Goal: Task Accomplishment & Management: Manage account settings

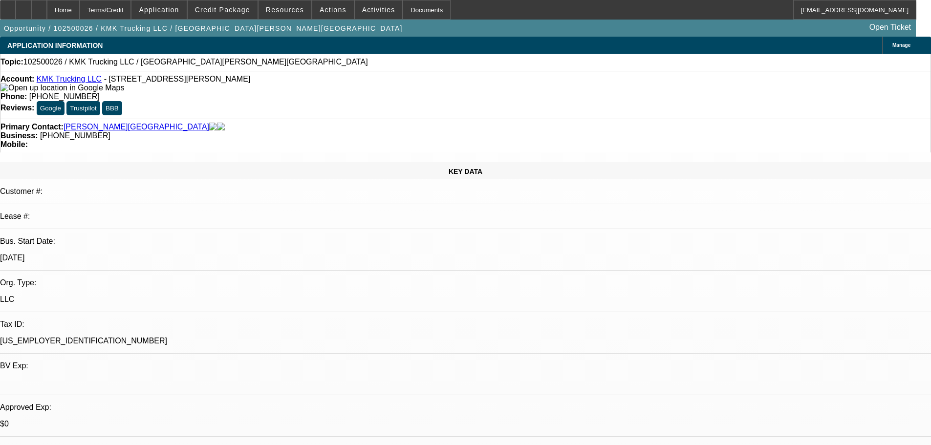
select select "0"
select select "2"
select select "0.1"
select select "4"
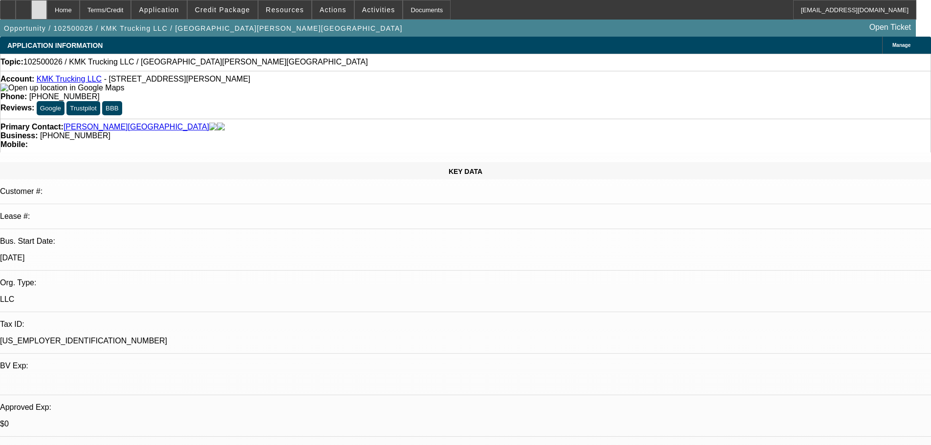
click at [47, 8] on div at bounding box center [39, 10] width 16 height 20
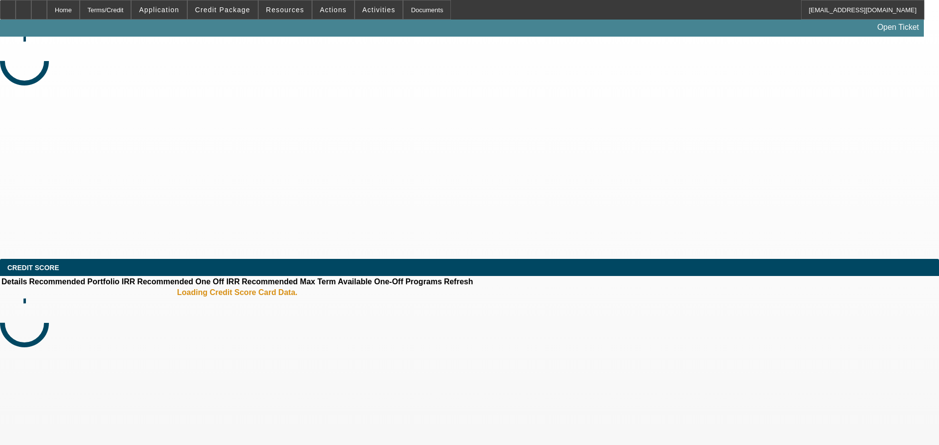
select select "0"
select select "2"
select select "0.1"
select select "4"
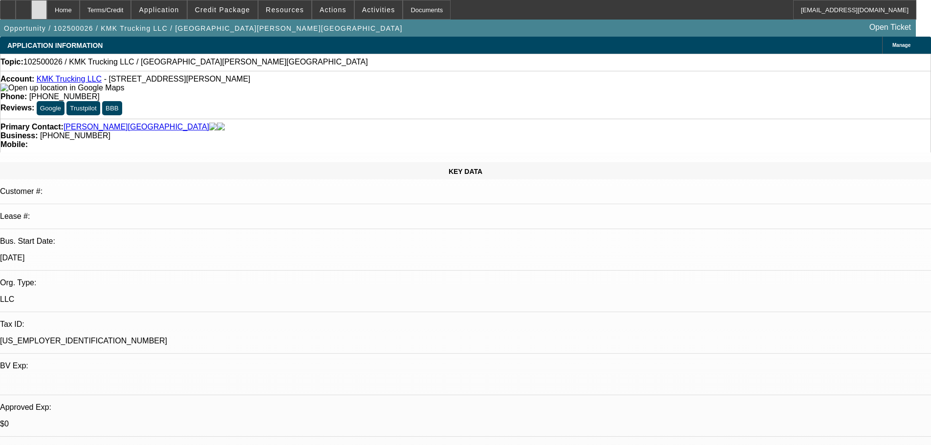
click at [47, 9] on div at bounding box center [39, 10] width 16 height 20
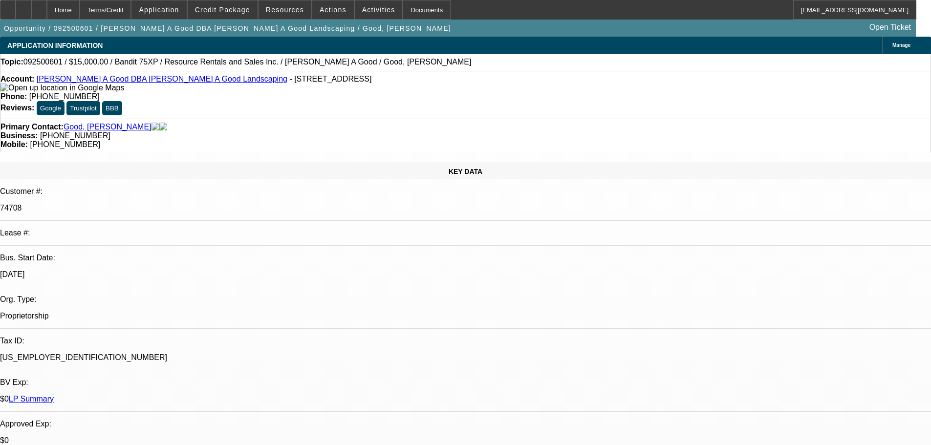
select select "0"
select select "3"
select select "0"
select select "2"
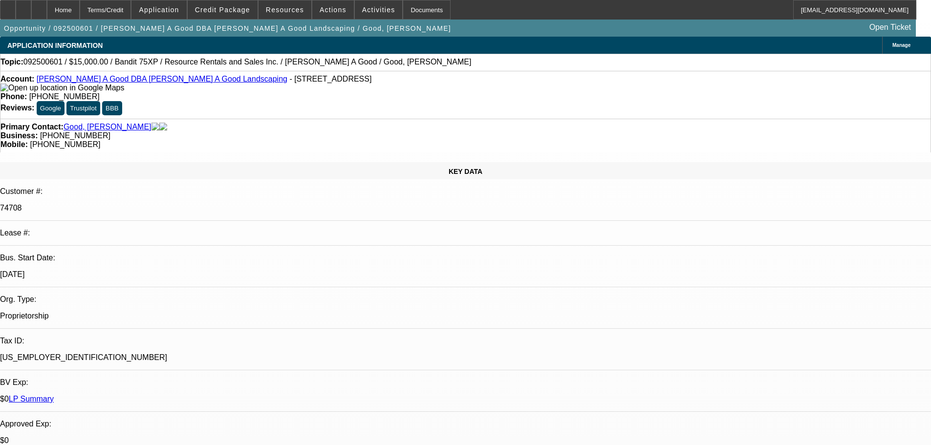
scroll to position [1369, 0]
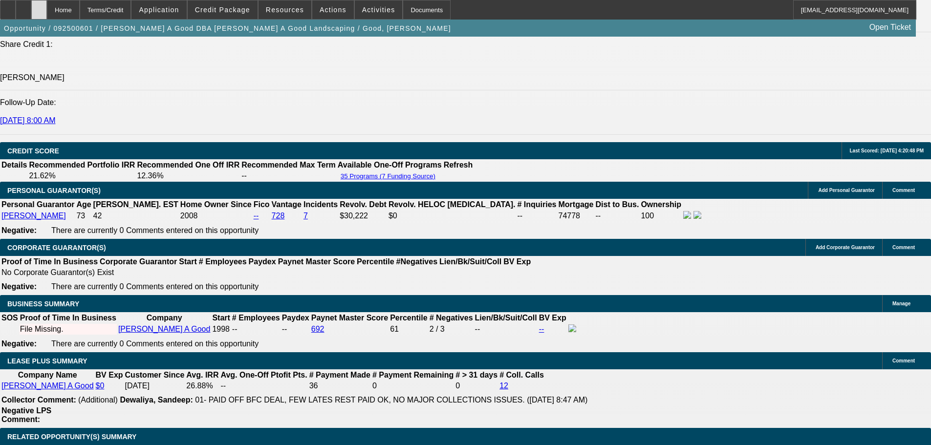
click at [47, 1] on div at bounding box center [39, 10] width 16 height 20
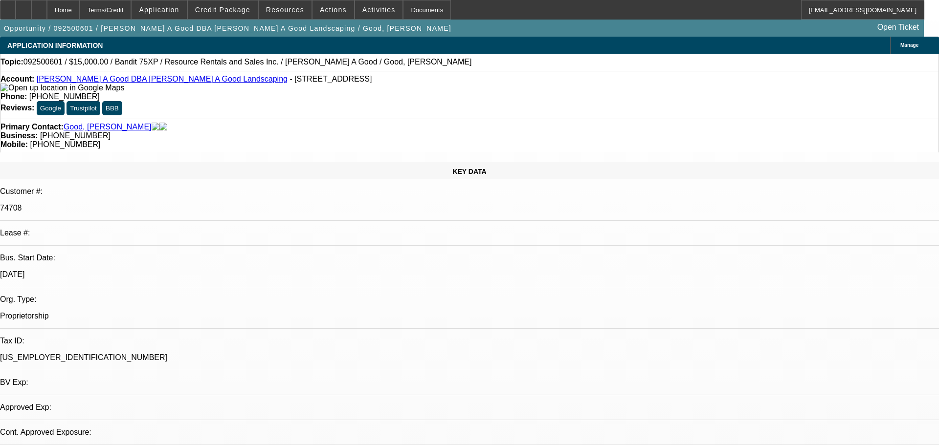
select select "0"
select select "3"
select select "0"
select select "2"
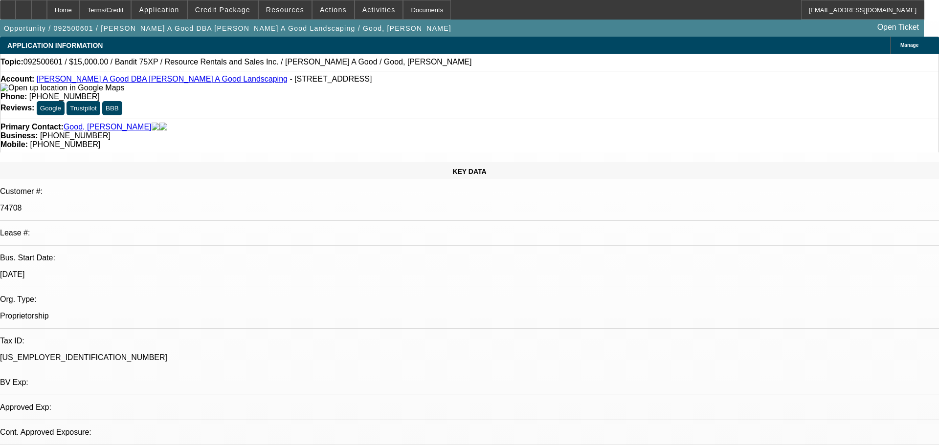
select select "0"
select select "3"
select select "0"
select select "2"
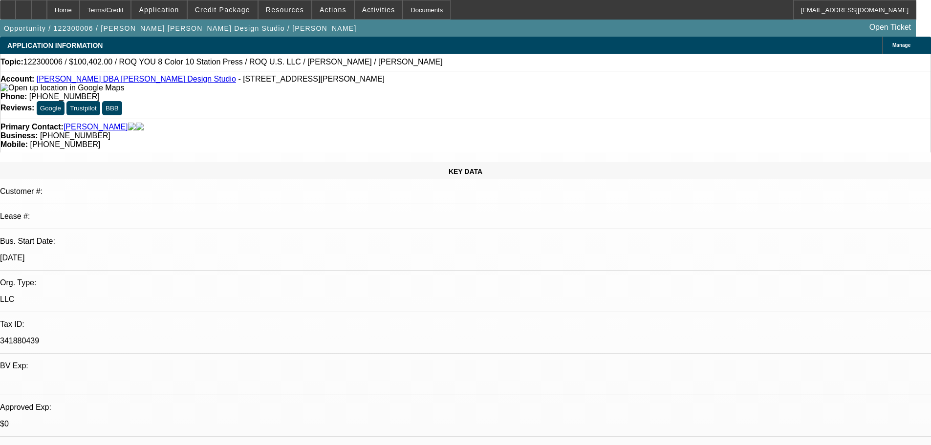
select select "0.15"
select select "2"
select select "0.1"
select select "4"
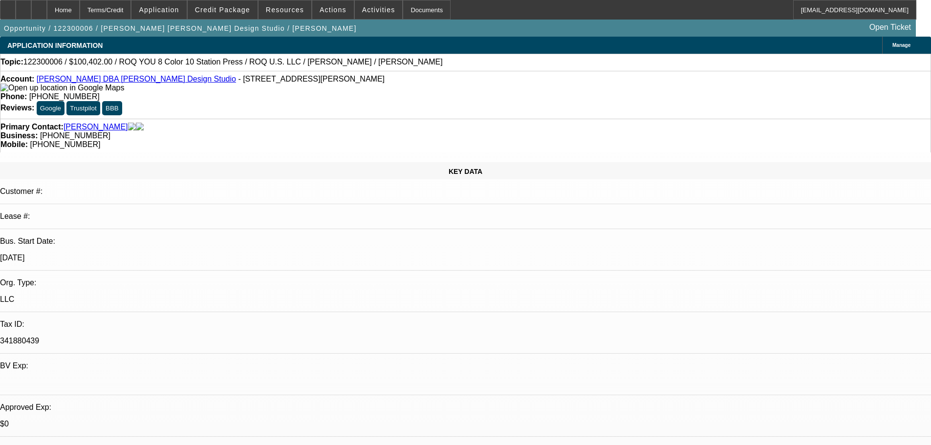
select select "0.15"
select select "2"
select select "0.1"
select select "4"
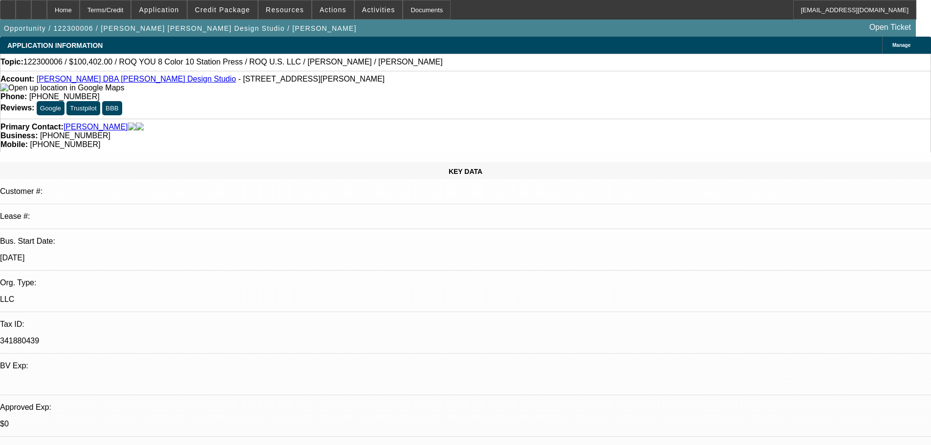
select select "0.2"
select select "2"
select select "0.1"
select select "4"
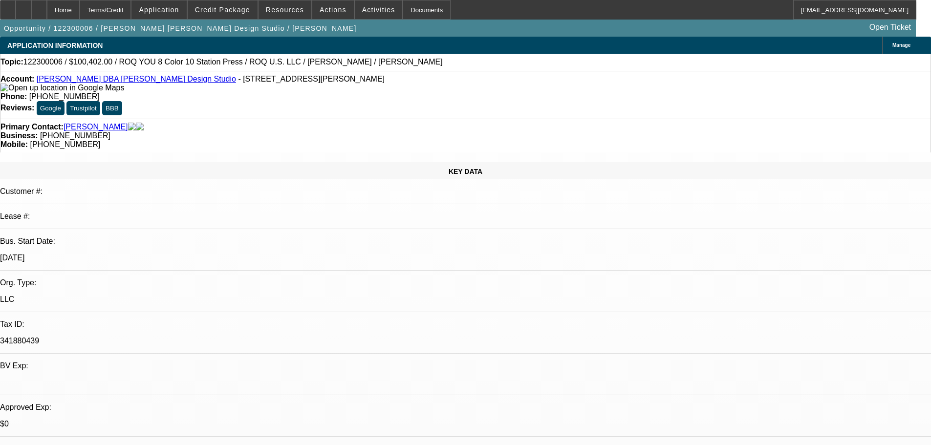
select select "0"
select select "2"
select select "0.1"
select select "4"
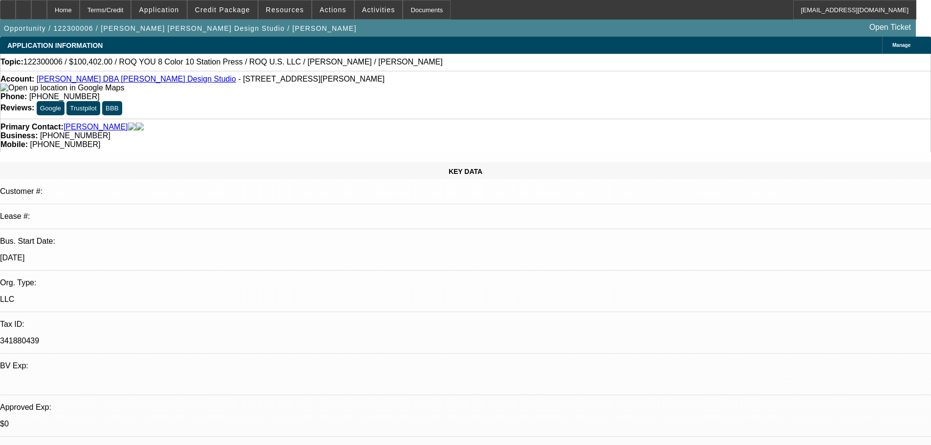
scroll to position [49, 0]
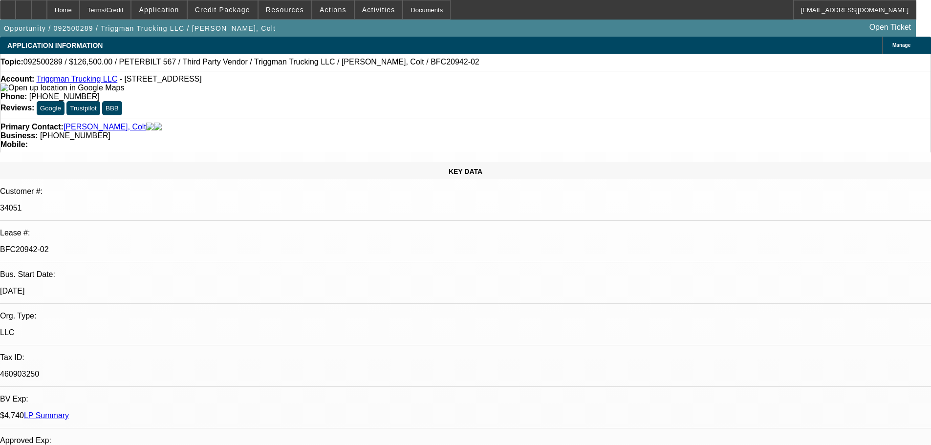
select select "0"
select select "2"
select select "0"
select select "6"
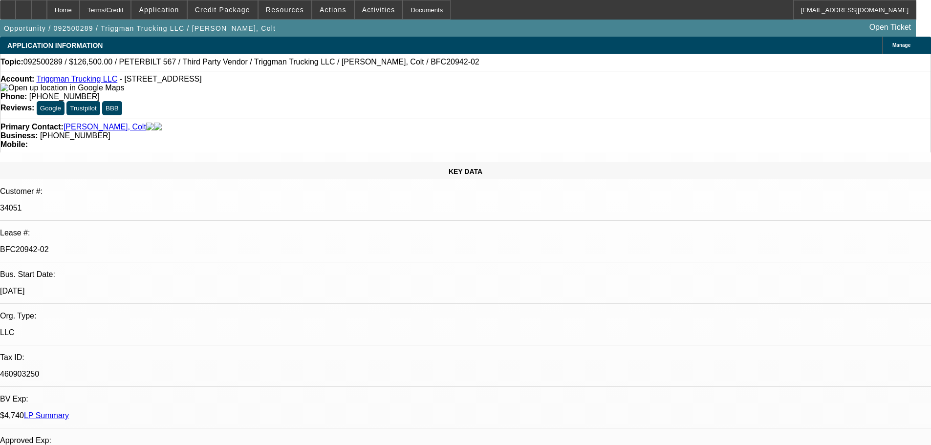
select select "0"
select select "2"
select select "0"
select select "6"
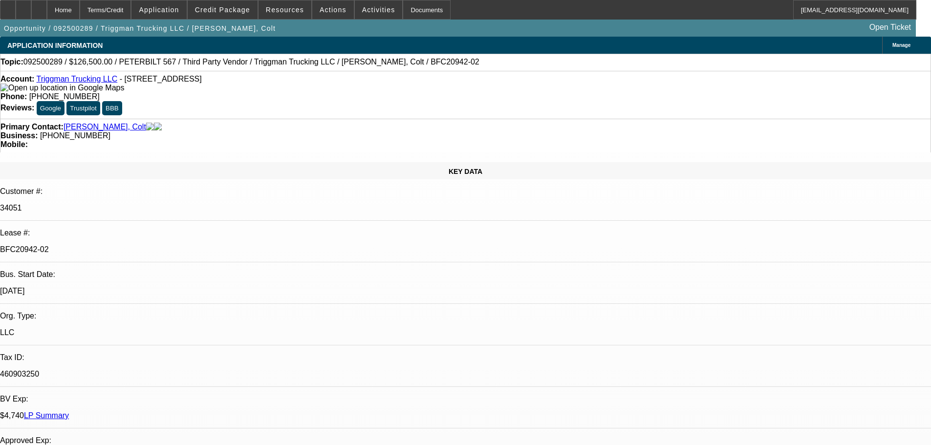
select select "0"
select select "2"
select select "0"
select select "6"
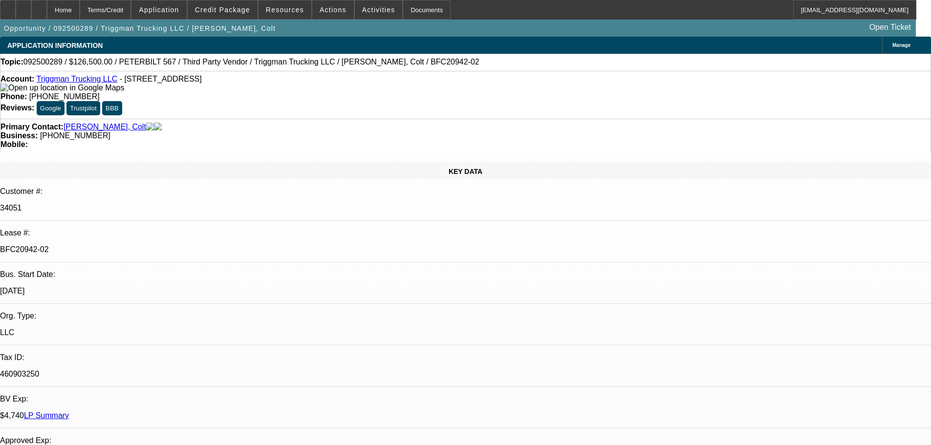
select select "0"
select select "2"
select select "0"
select select "6"
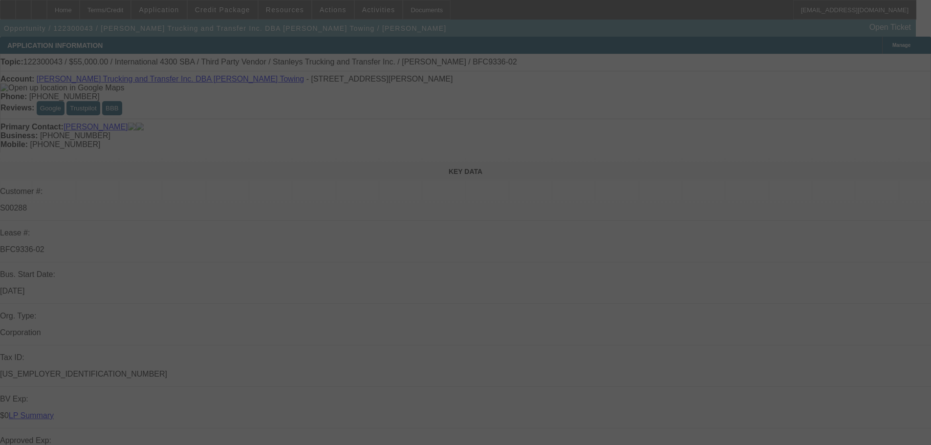
select select "0"
select select "3"
select select "0"
select select "6"
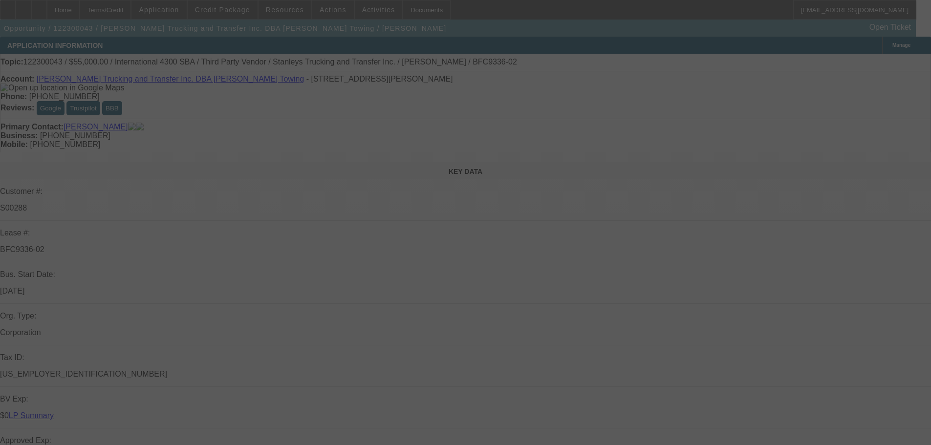
select select "0"
select select "3"
select select "0"
select select "6"
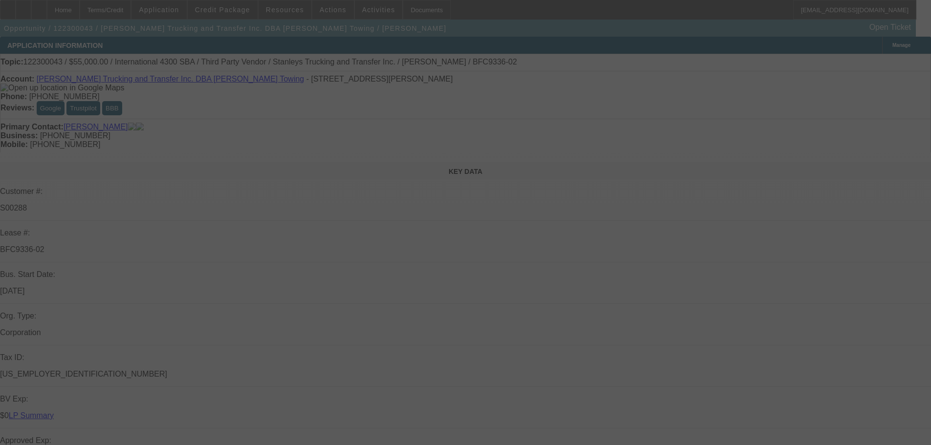
select select "0"
select select "2"
select select "0"
select select "6"
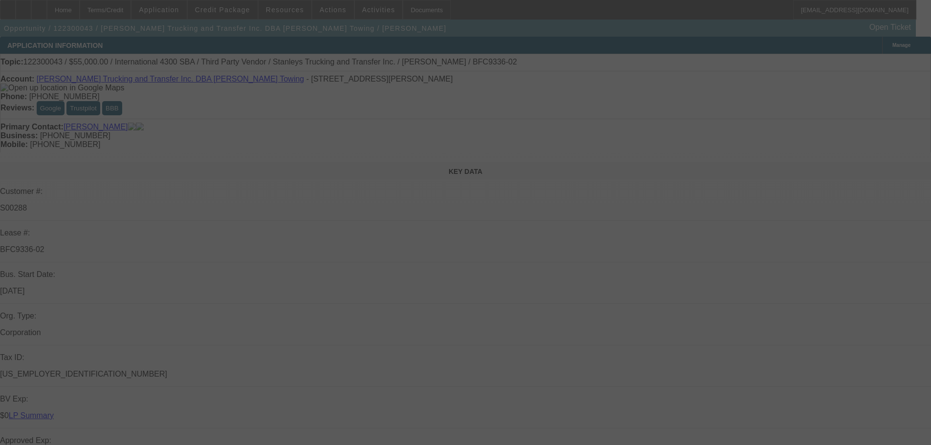
select select "0"
select select "2"
select select "0"
select select "6"
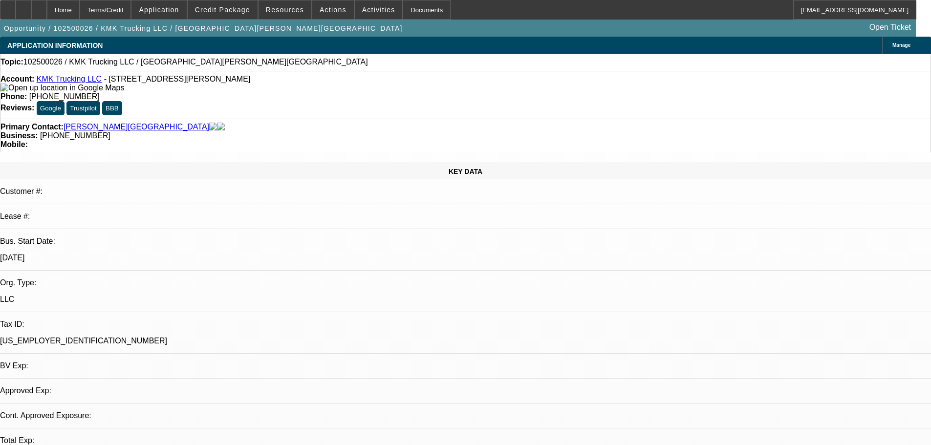
select select "0"
select select "2"
select select "0.1"
select select "1"
select select "2"
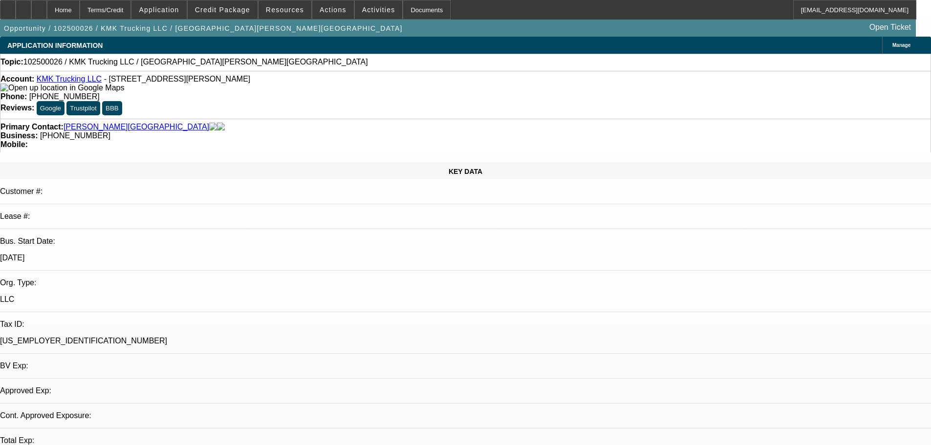
select select "4"
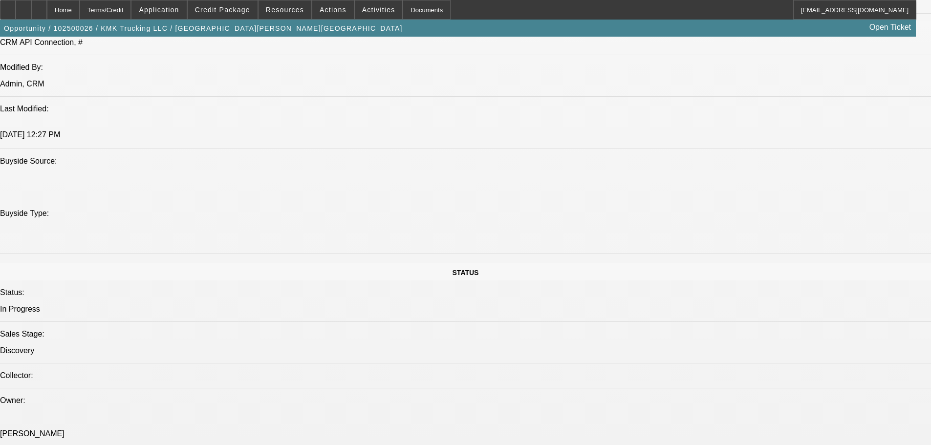
scroll to position [1320, 0]
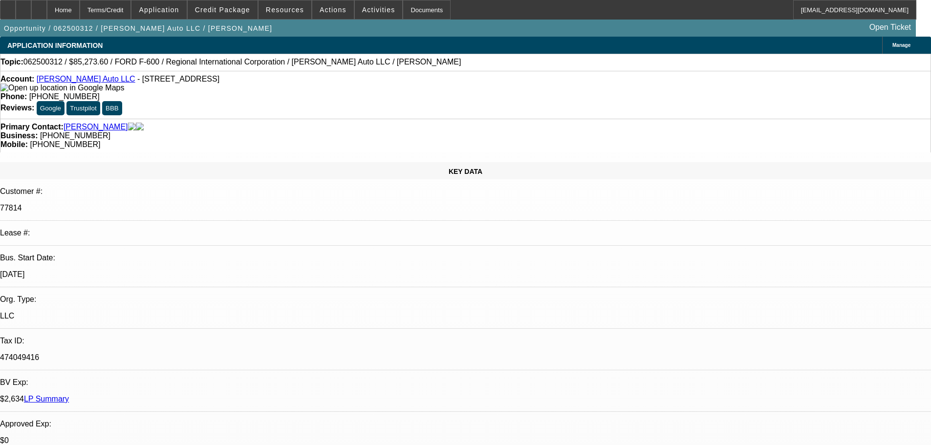
select select "0"
select select "6"
select select "0"
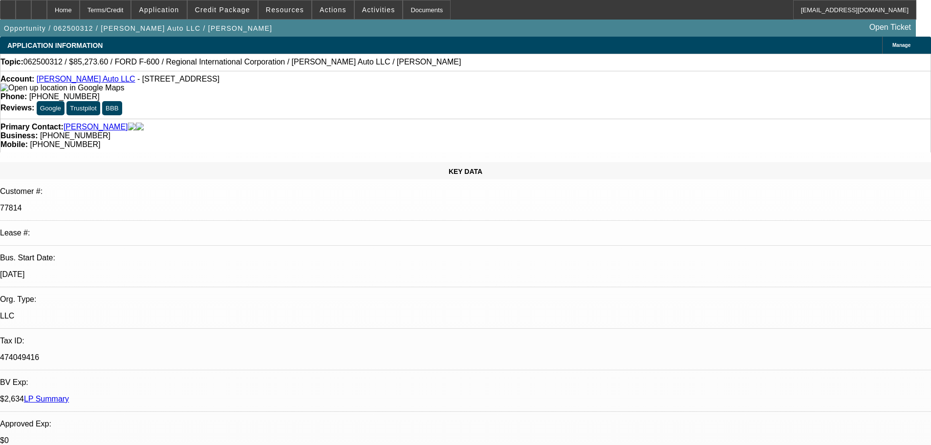
select select "0"
select select "6"
select select "0.1"
select select "0"
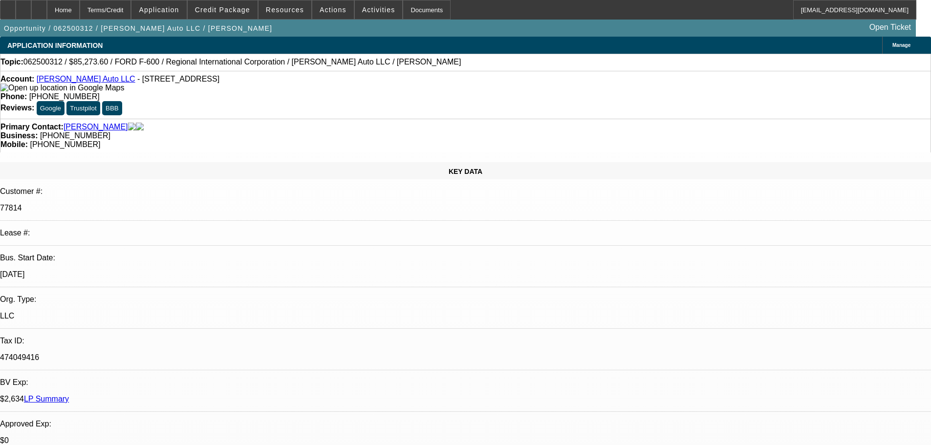
select select "2"
select select "0"
select select "6"
select select "0.1"
select select "0"
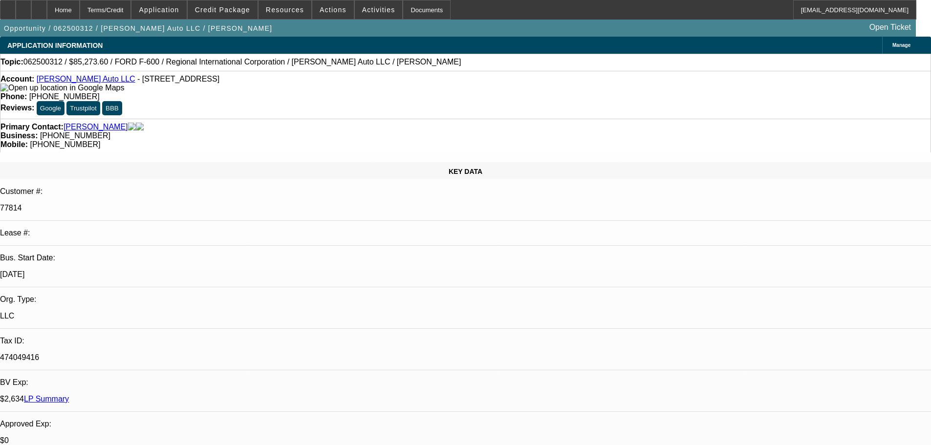
select select "2"
select select "0"
select select "6"
click at [74, 83] on link "Estronza Auto LLC" at bounding box center [86, 79] width 99 height 8
click at [82, 81] on link "Estronza Auto LLC" at bounding box center [86, 79] width 99 height 8
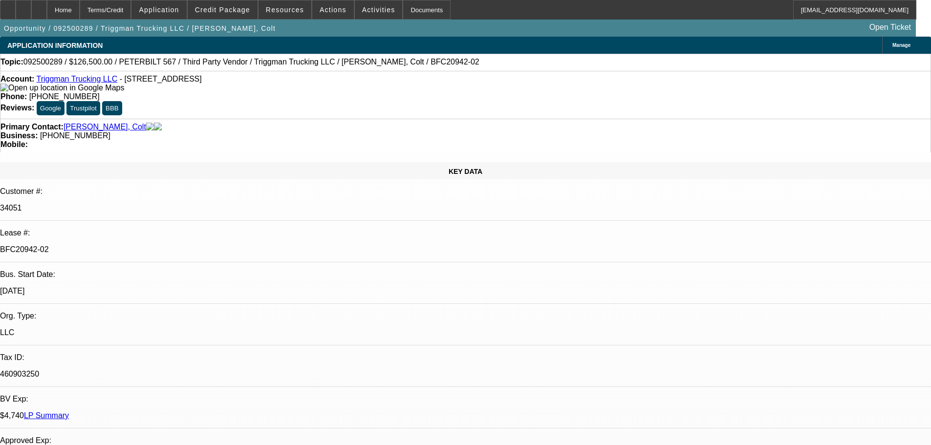
select select "0"
select select "2"
select select "0"
select select "6"
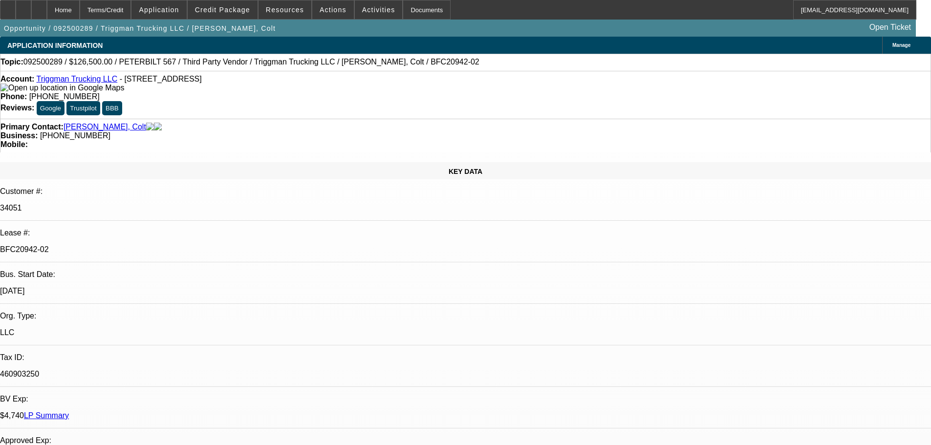
select select "0"
select select "2"
select select "0"
select select "6"
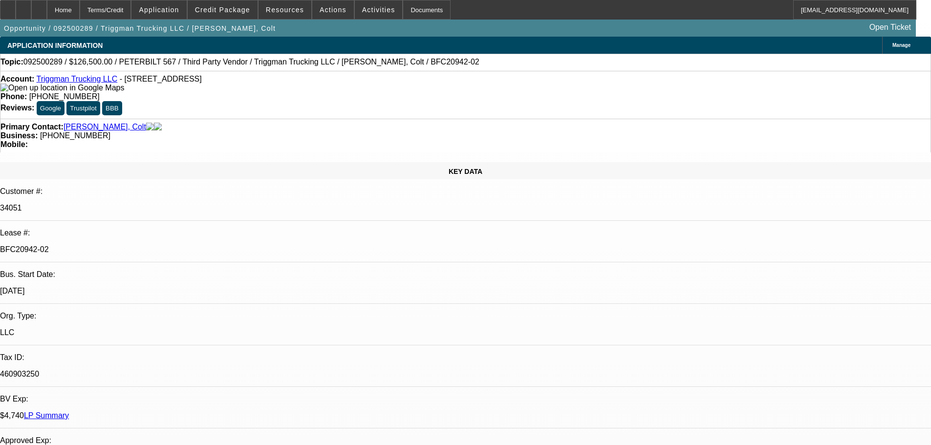
select select "0"
select select "2"
select select "0"
select select "6"
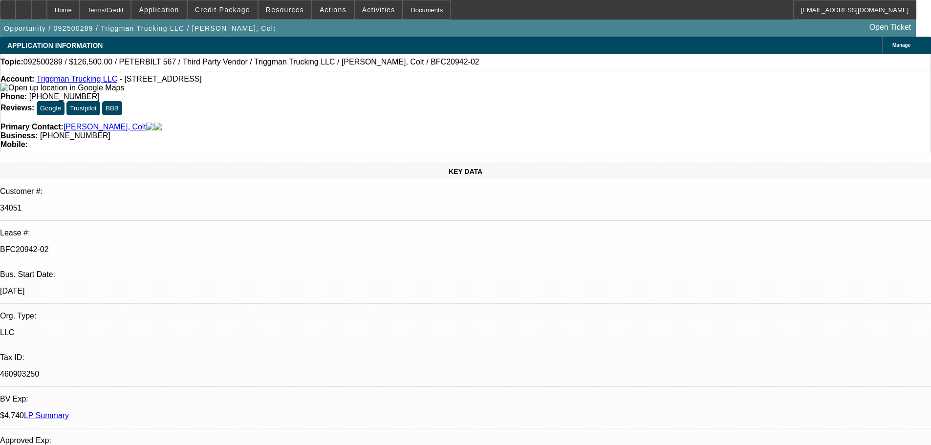
select select "0"
select select "2"
select select "0"
select select "6"
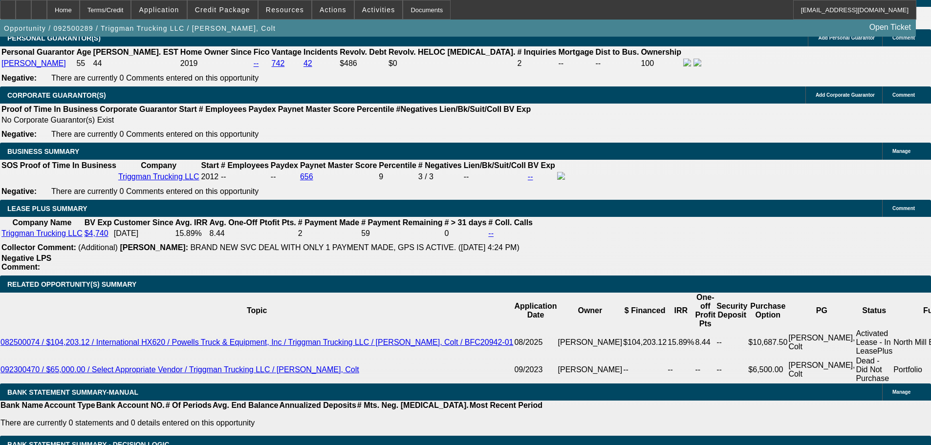
scroll to position [1564, 0]
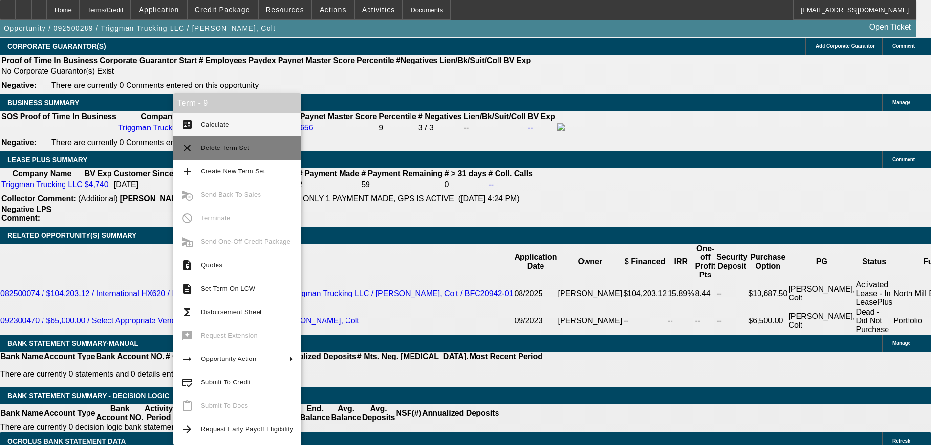
click at [240, 152] on span "Delete Term Set" at bounding box center [247, 148] width 92 height 12
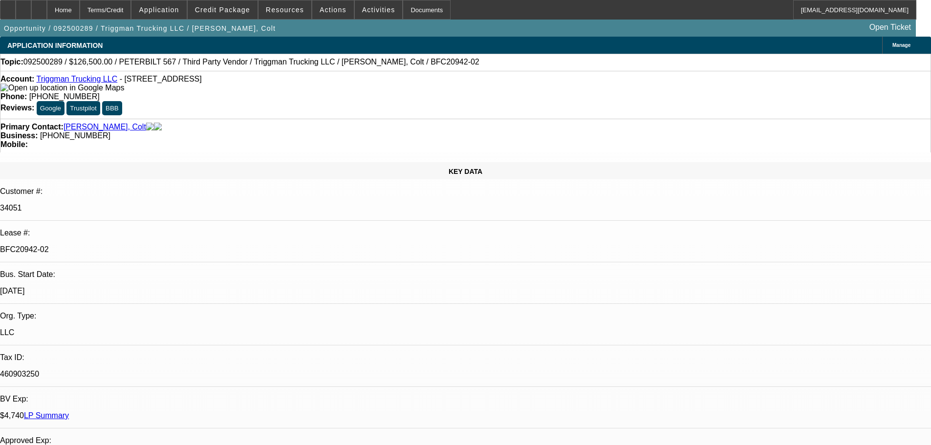
select select "0"
select select "2"
select select "0"
select select "6"
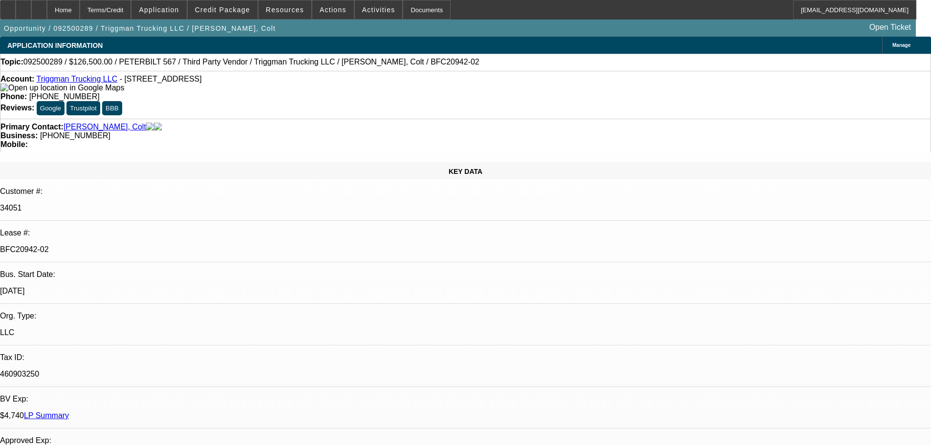
select select "0"
select select "2"
select select "0"
select select "6"
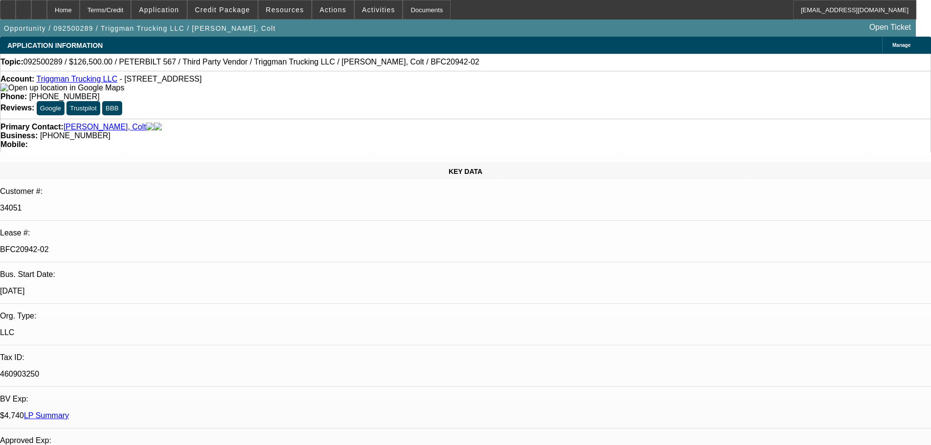
select select "0"
select select "2"
select select "0"
select select "6"
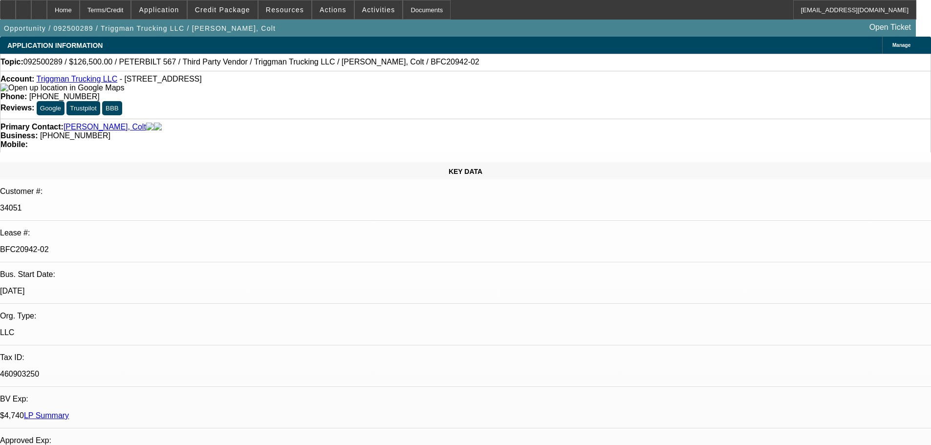
select select "0"
select select "2"
select select "0"
select select "6"
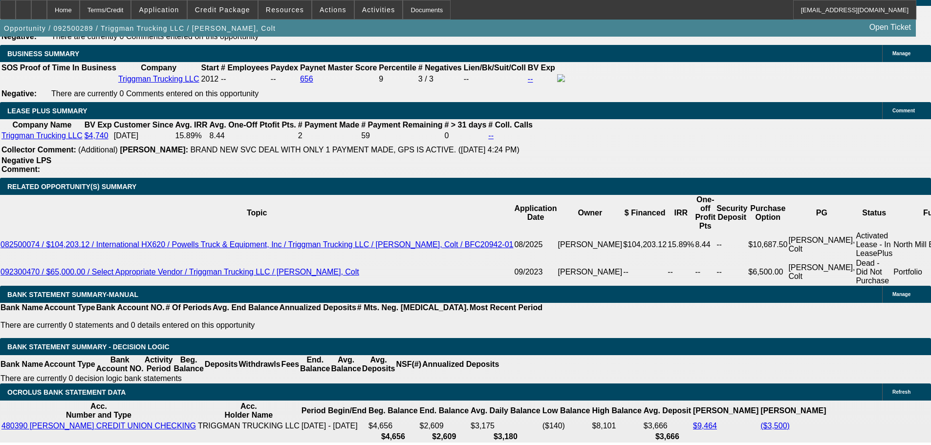
scroll to position [1669, 0]
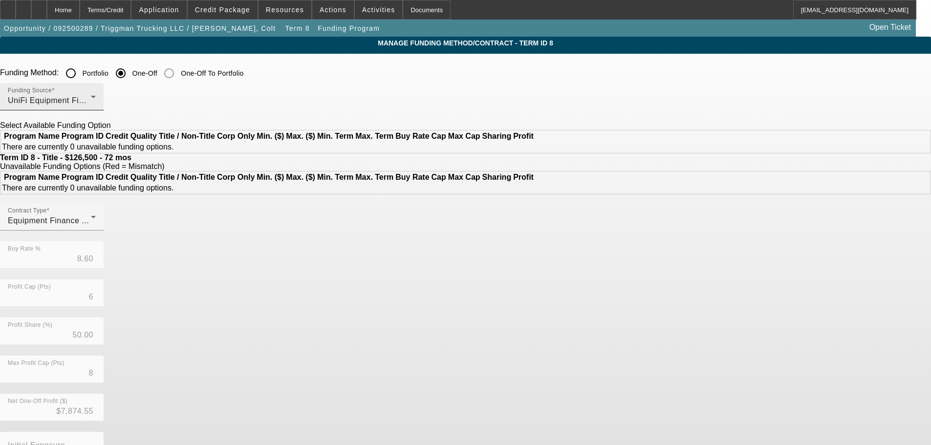
click at [120, 101] on span "UniFi Equipment Finance, Inc." at bounding box center [64, 100] width 112 height 8
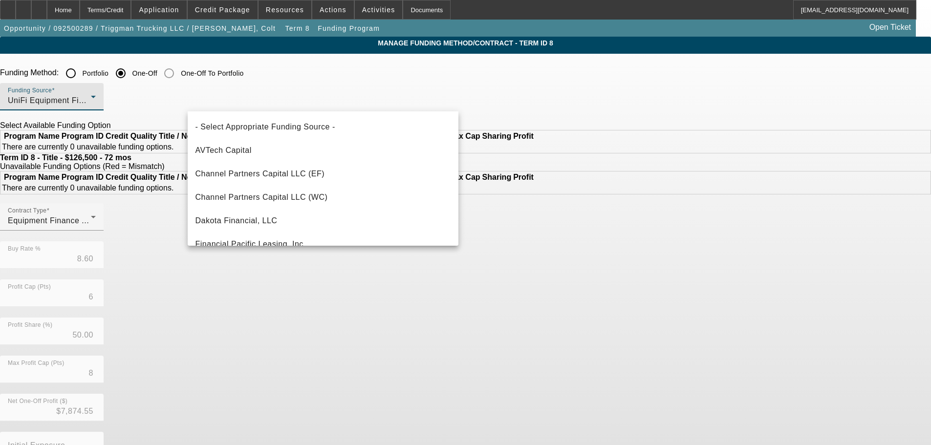
scroll to position [273, 0]
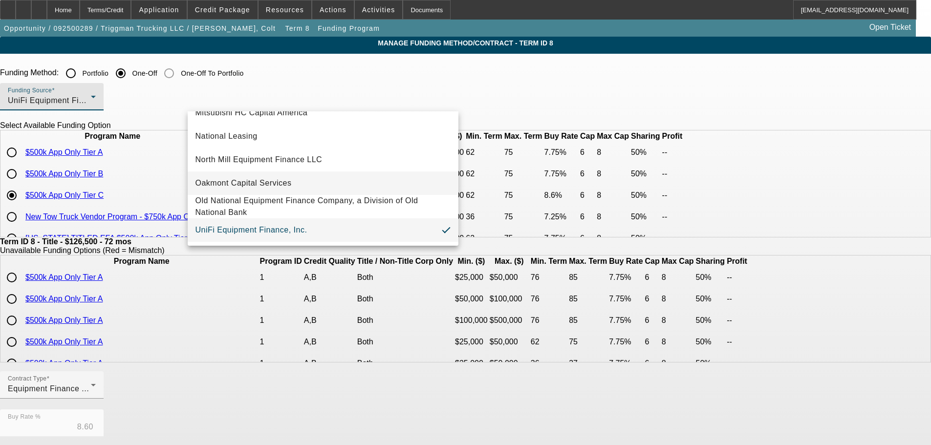
click at [256, 183] on span "Oakmont Capital Services" at bounding box center [244, 183] width 96 height 12
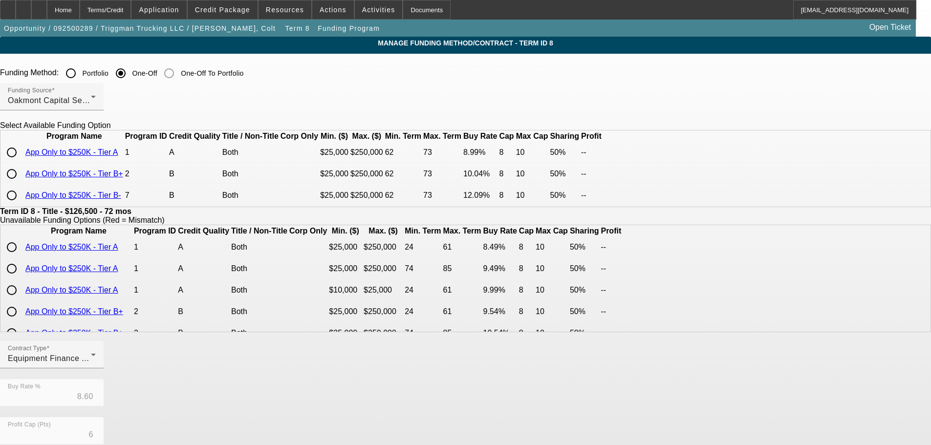
click at [121, 199] on link "App Only to $250K - Tier B-" at bounding box center [73, 195] width 96 height 8
click at [22, 205] on input "radio" at bounding box center [12, 196] width 20 height 20
radio input "true"
type input "12.09"
type input "8"
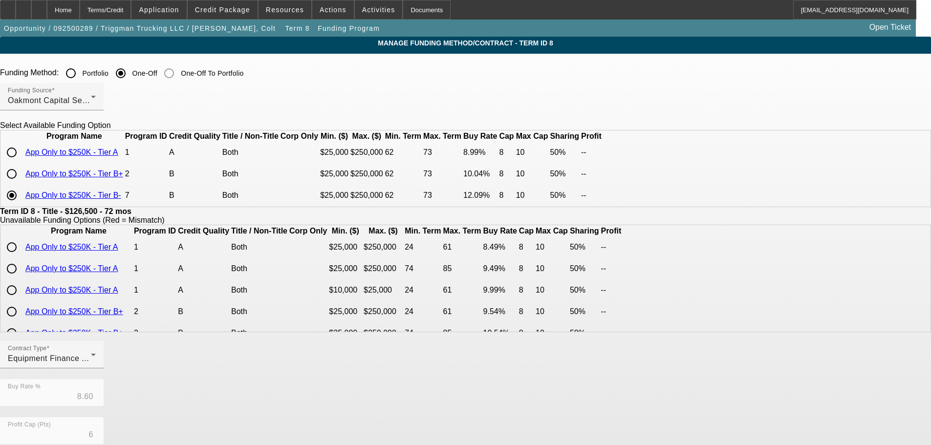
type input "10"
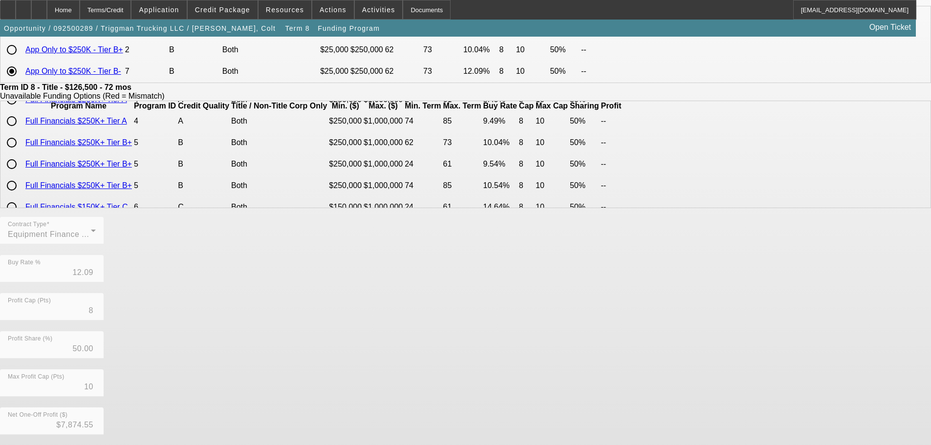
scroll to position [223, 0]
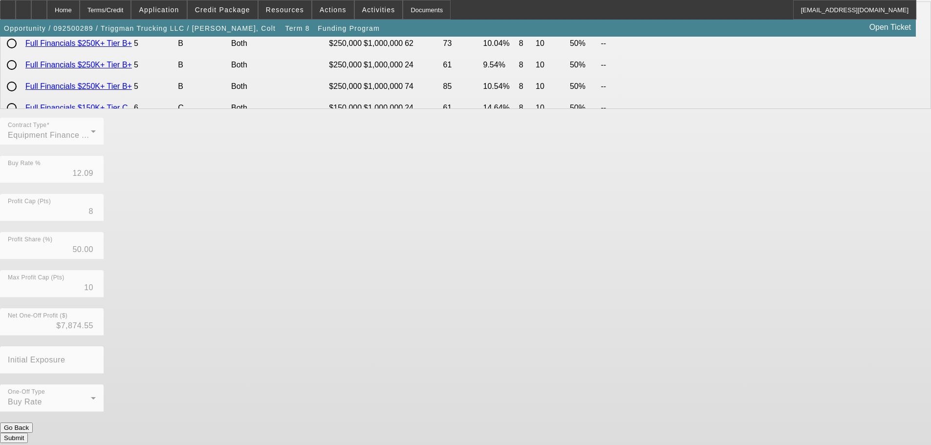
click at [28, 433] on button "Submit" at bounding box center [14, 438] width 28 height 10
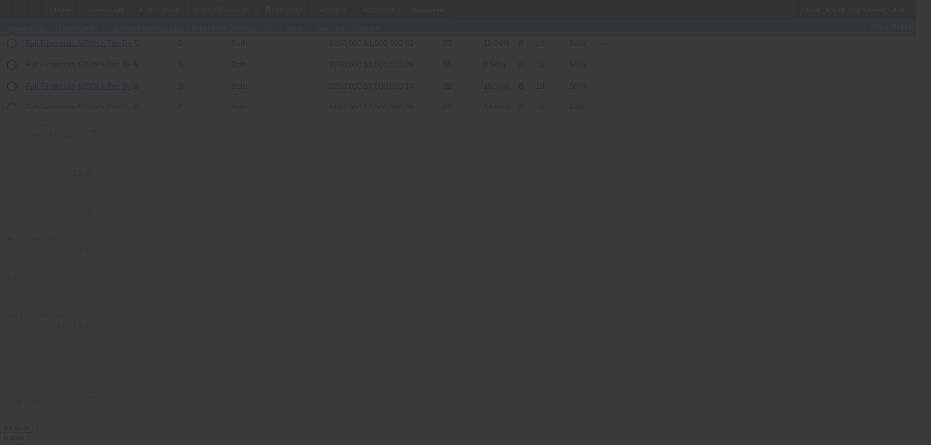
type input "8.60"
type input "6"
type input "8"
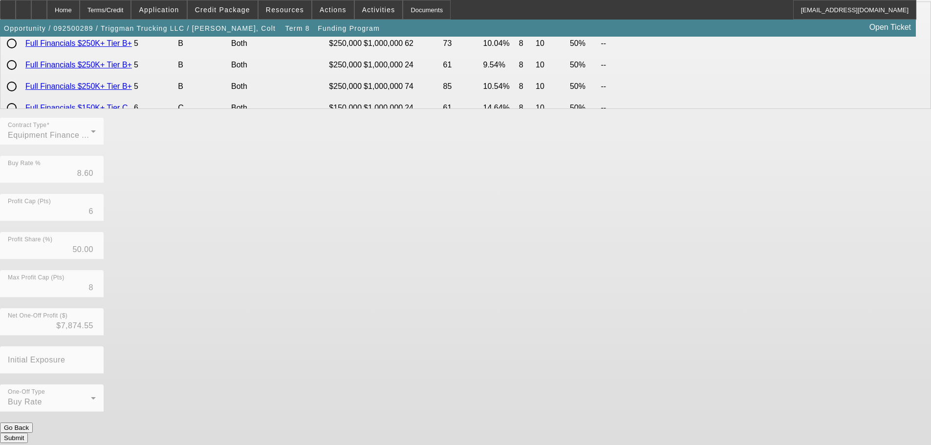
scroll to position [0, 0]
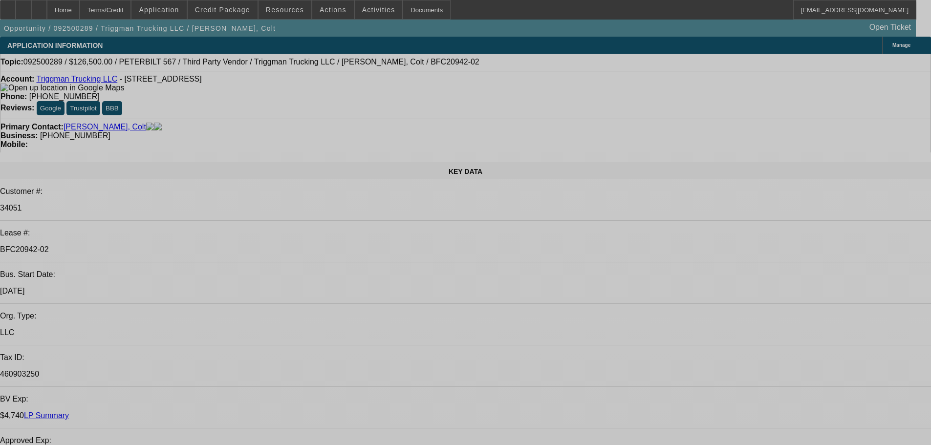
select select "0"
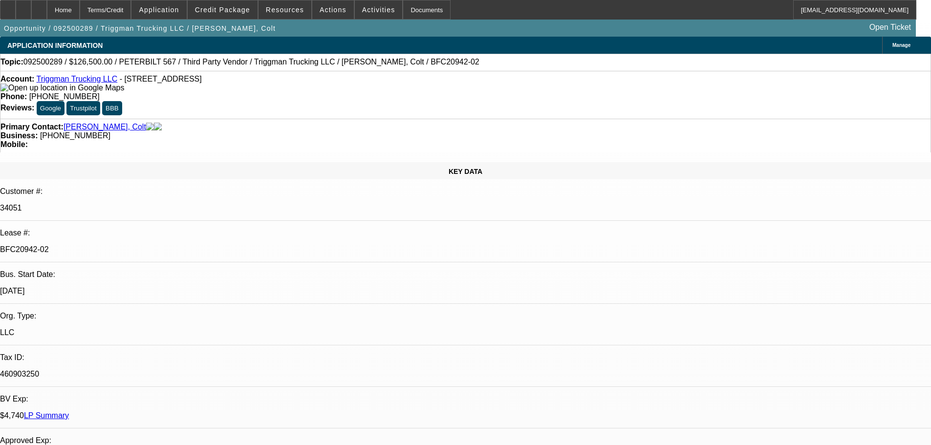
select select "0"
select select "2"
select select "0"
select select "6"
select select "0"
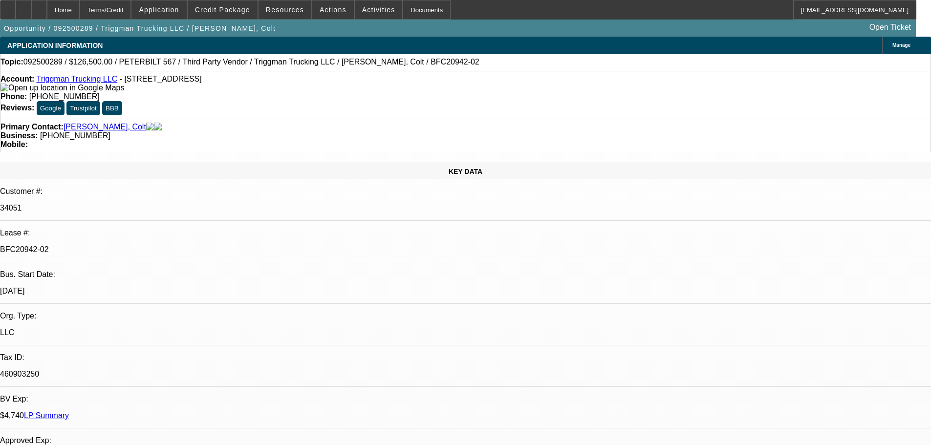
select select "0"
select select "2"
select select "0"
select select "6"
select select "0"
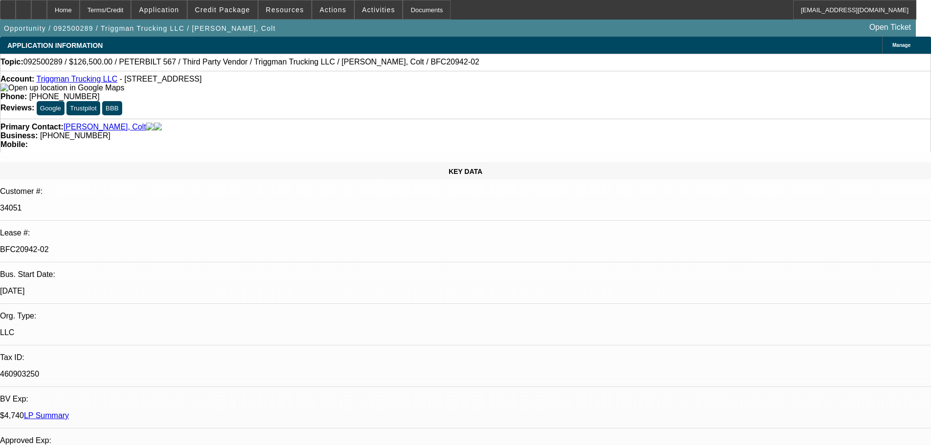
select select "0"
select select "2"
select select "0"
select select "6"
select select "0"
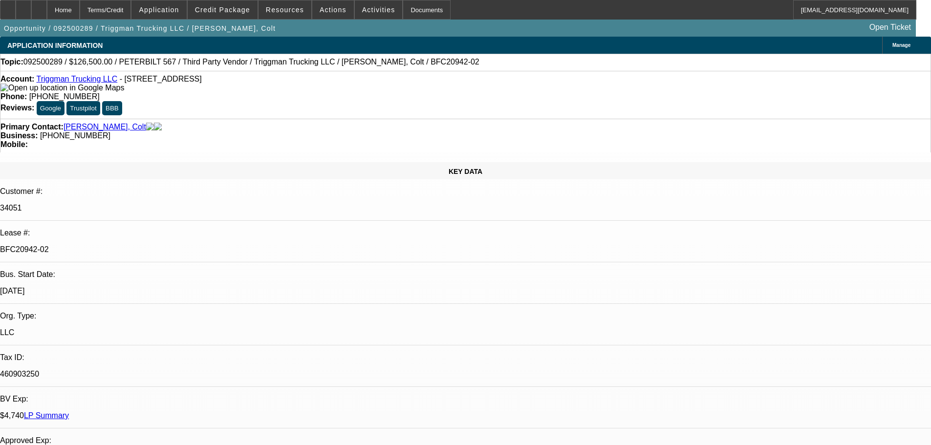
select select "0"
select select "2"
select select "0"
select select "6"
click at [247, 9] on span "Credit Package" at bounding box center [222, 10] width 55 height 8
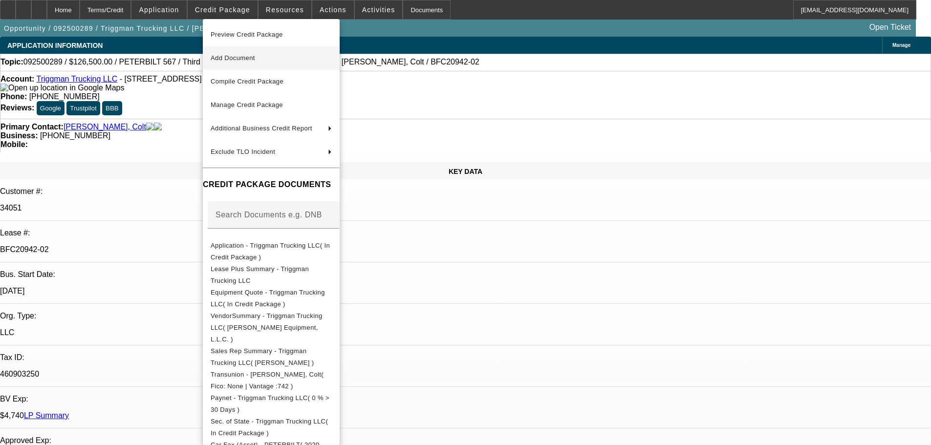
click at [241, 59] on span "Add Document" at bounding box center [233, 57] width 44 height 7
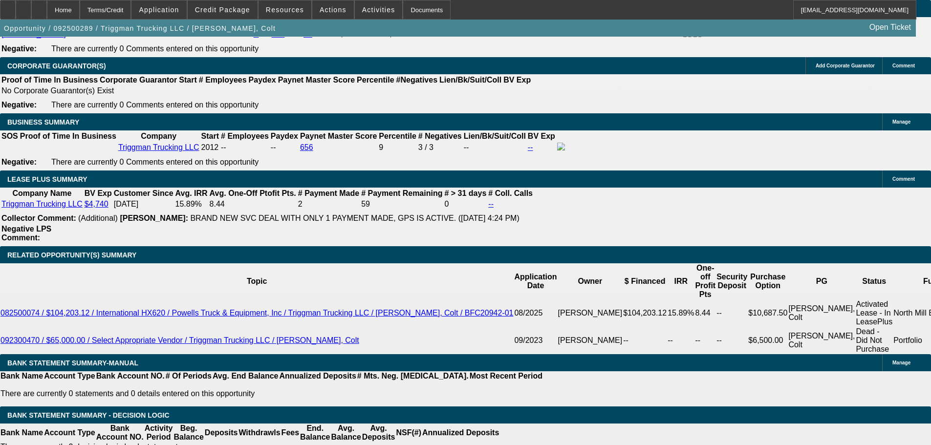
scroll to position [1613, 0]
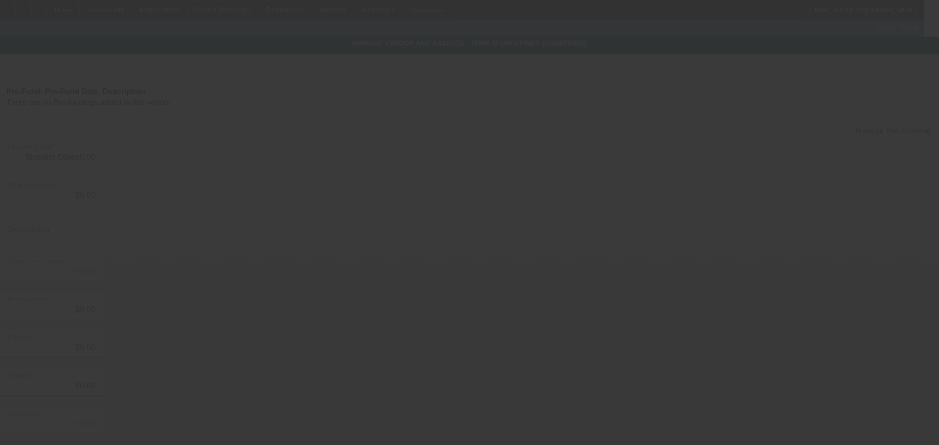
type input "$126,500.00"
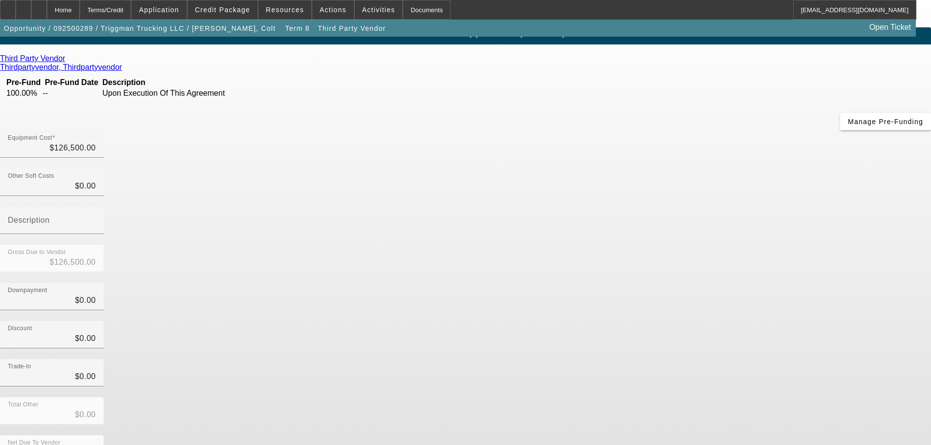
scroll to position [13, 0]
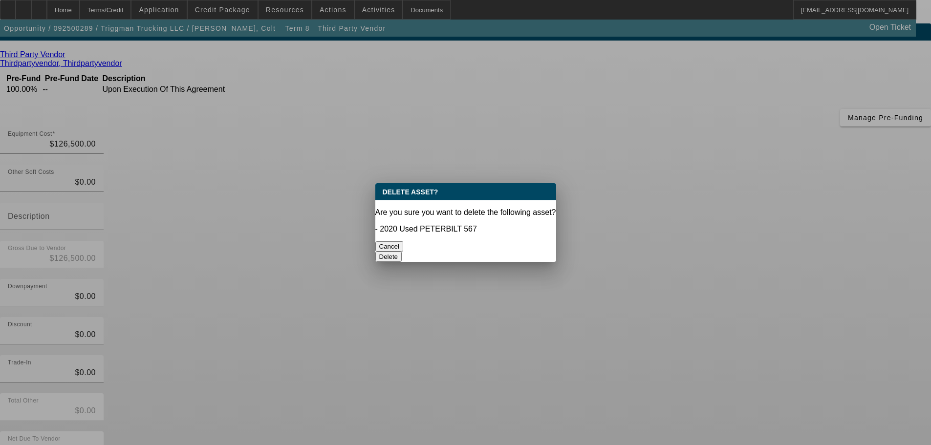
scroll to position [0, 0]
click at [402, 252] on button "Delete" at bounding box center [388, 257] width 27 height 10
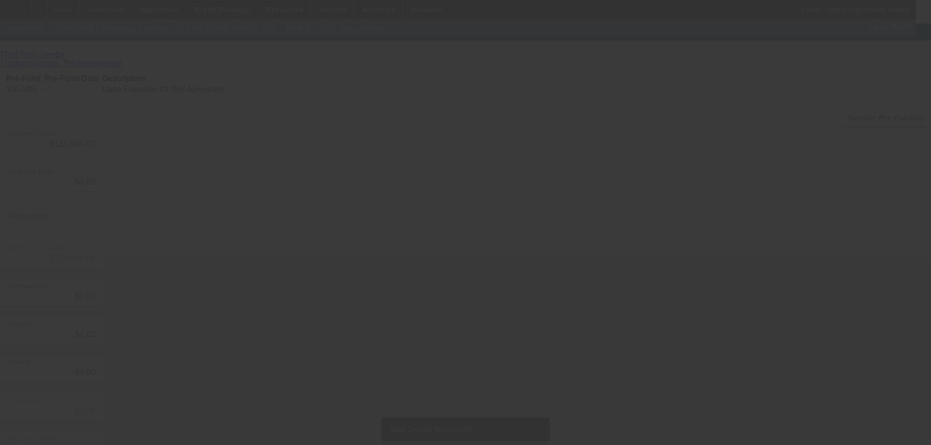
scroll to position [9, 0]
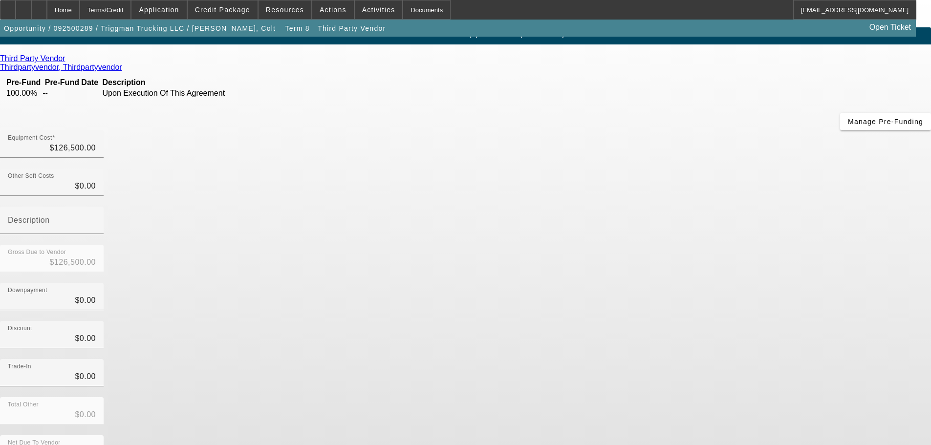
click at [67, 62] on icon at bounding box center [67, 58] width 0 height 8
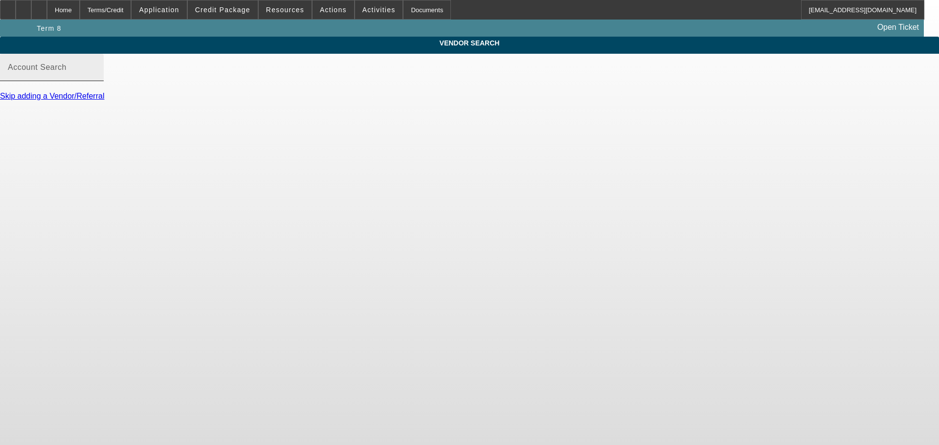
click at [96, 76] on input "Account Search" at bounding box center [52, 71] width 88 height 12
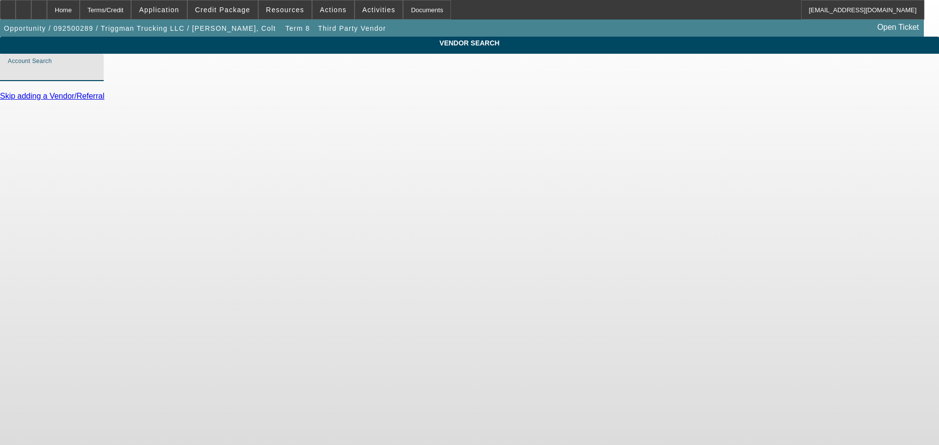
paste input "Hernandez Truck & Equipment Sales LLC"
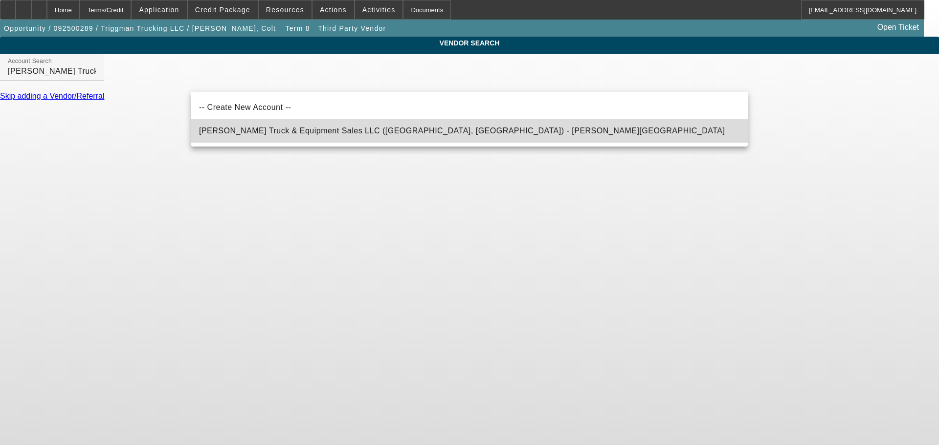
click at [318, 137] on span "Hernandez Truck & Equipment Sales LLC (Houston, TX) - Hernandez, Osmund" at bounding box center [461, 131] width 525 height 12
type input "Hernandez Truck & Equipment Sales LLC (Houston, TX) - Hernandez, Osmund"
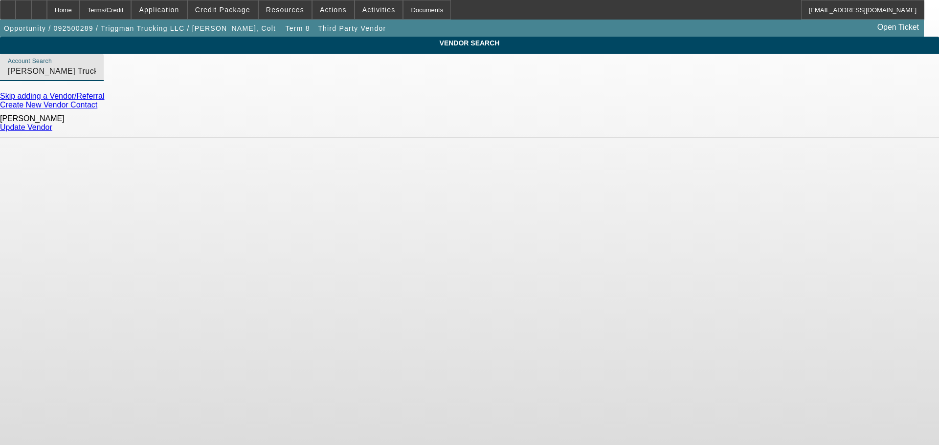
click at [52, 129] on link "Update Vendor" at bounding box center [26, 127] width 52 height 8
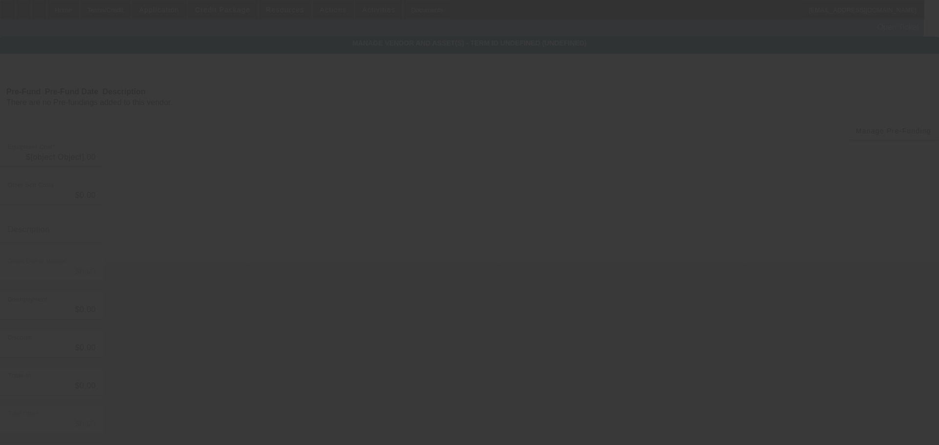
type input "$126,500.00"
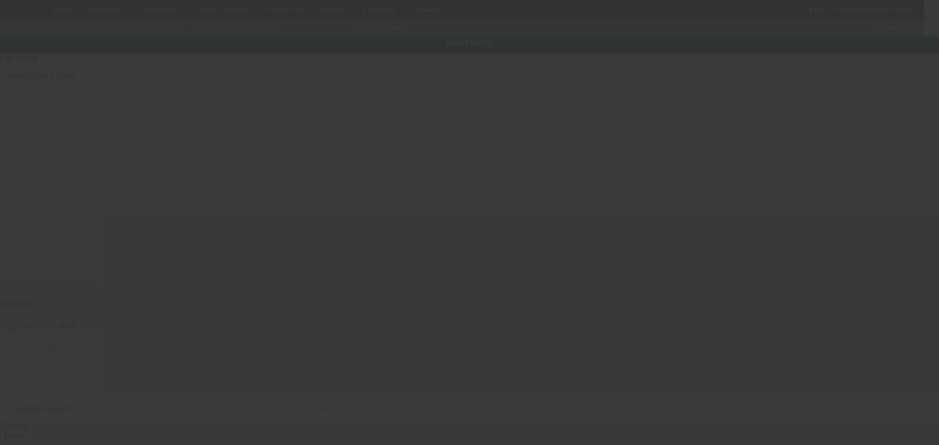
type input "6252 N Dawnlight Cir"
type input "Orient"
type input "43146"
type input "Pickaway"
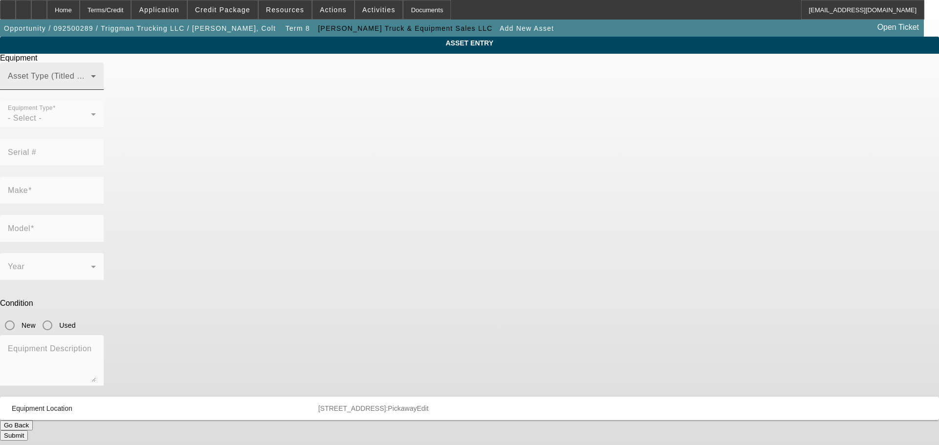
click at [91, 86] on span at bounding box center [49, 80] width 83 height 12
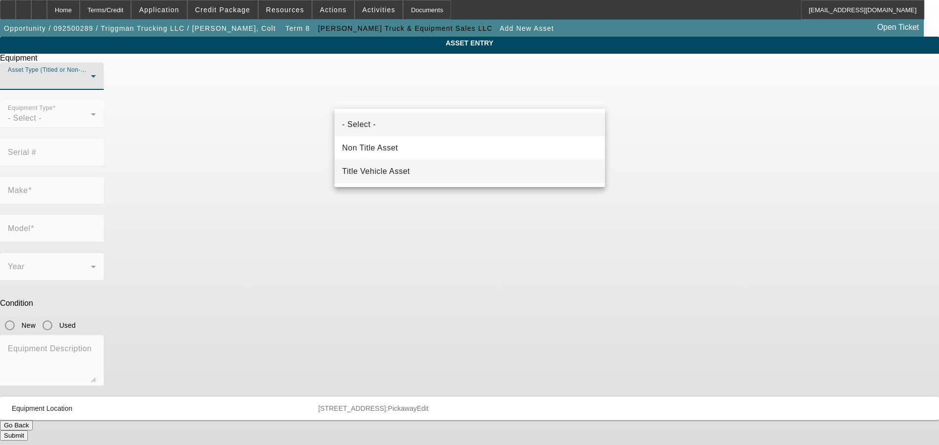
click at [373, 162] on mat-option "Title Vehicle Asset" at bounding box center [469, 171] width 270 height 23
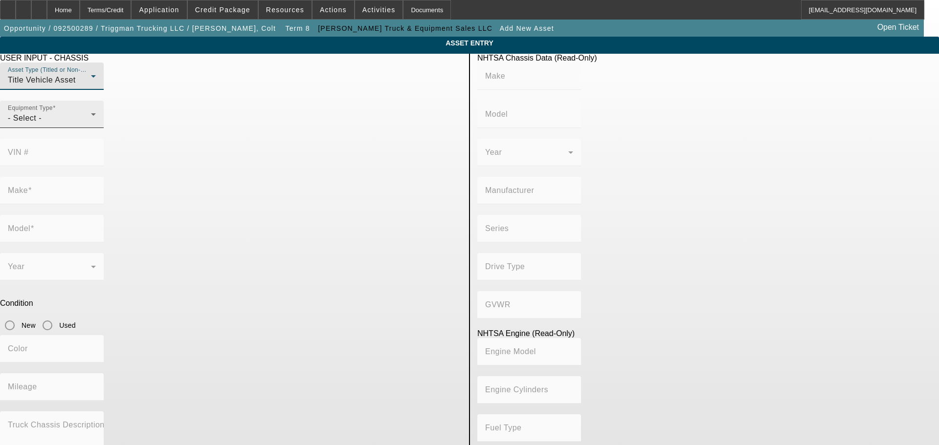
click at [96, 128] on div "Equipment Type - Select -" at bounding box center [52, 114] width 88 height 27
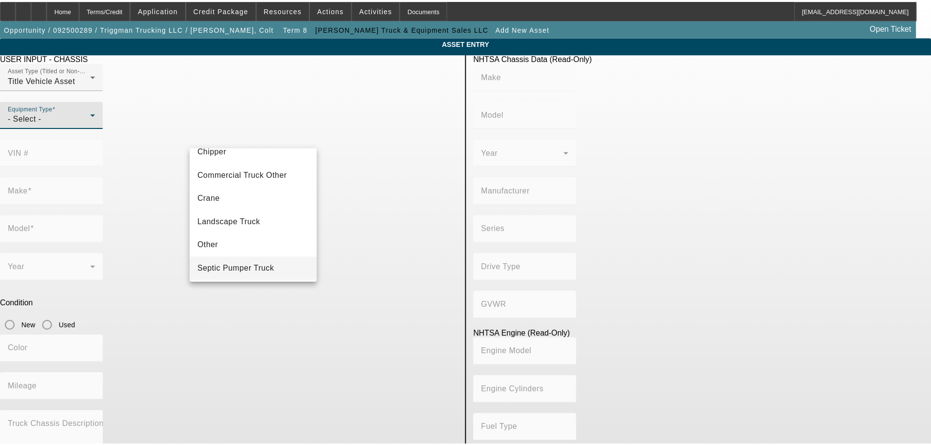
scroll to position [10, 0]
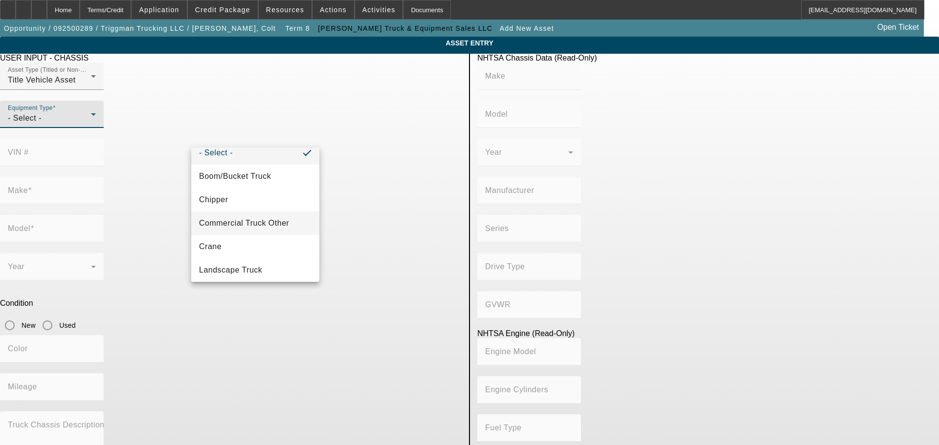
click at [258, 228] on span "Commercial Truck Other" at bounding box center [244, 224] width 90 height 12
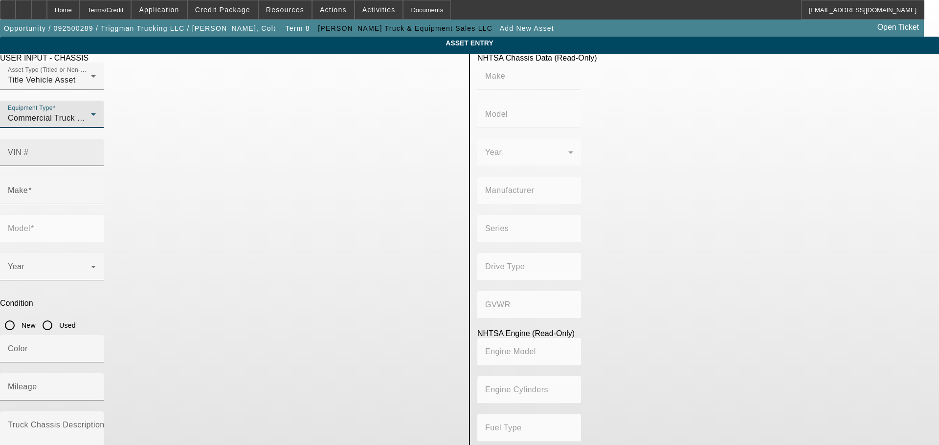
click at [96, 139] on div "VIN #" at bounding box center [52, 152] width 88 height 27
type input "1m2ax18c2cm016844"
type input "MACK"
type input "GU (Granite)"
type input "MACK TRUCKS INC."
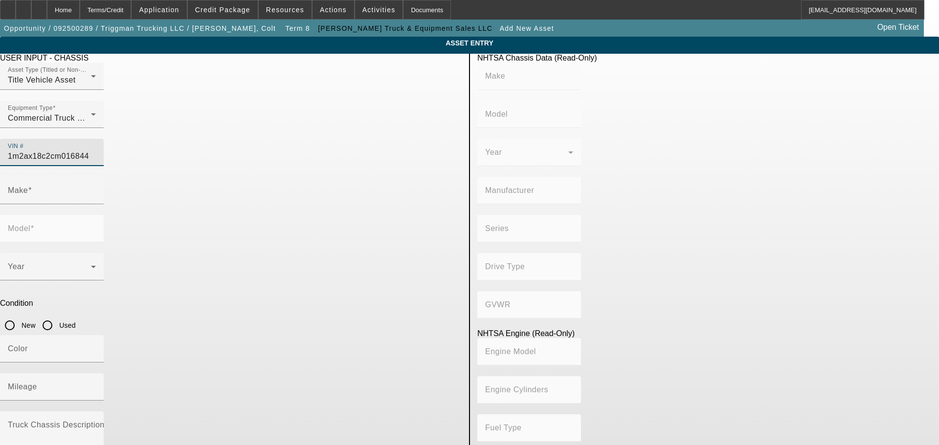
type input "GU813"
type input "Class 8: 33,001 lb and above (14,969 kg and above)"
type input "6"
type input "Diesel"
type input "783"
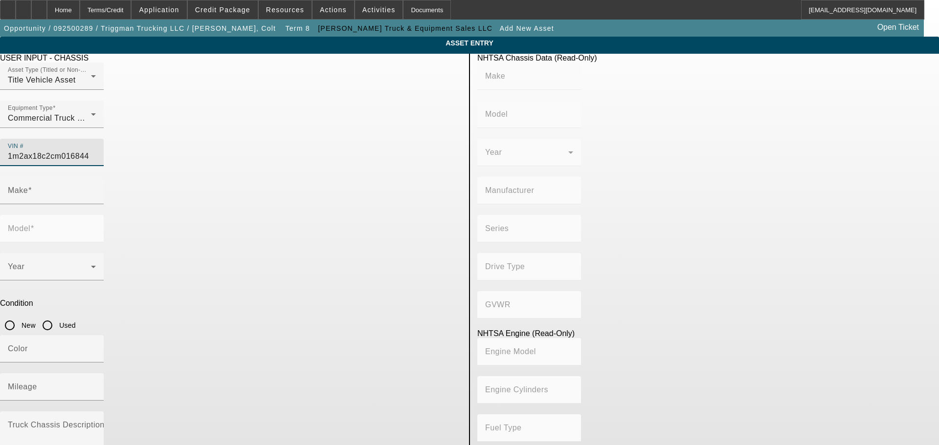
type input "12.7"
type input "MACK"
type input "GU (Granite)"
type input "1M2AX18C2CM016844"
click at [57, 316] on input "Used" at bounding box center [48, 326] width 20 height 20
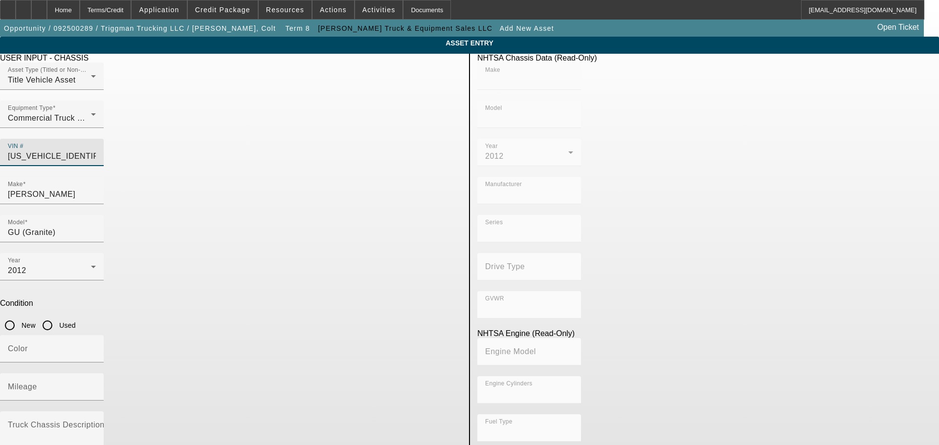
radio input "true"
type input "MACK"
type input "GU (Granite)"
type input "MACK TRUCKS INC."
type input "GU813"
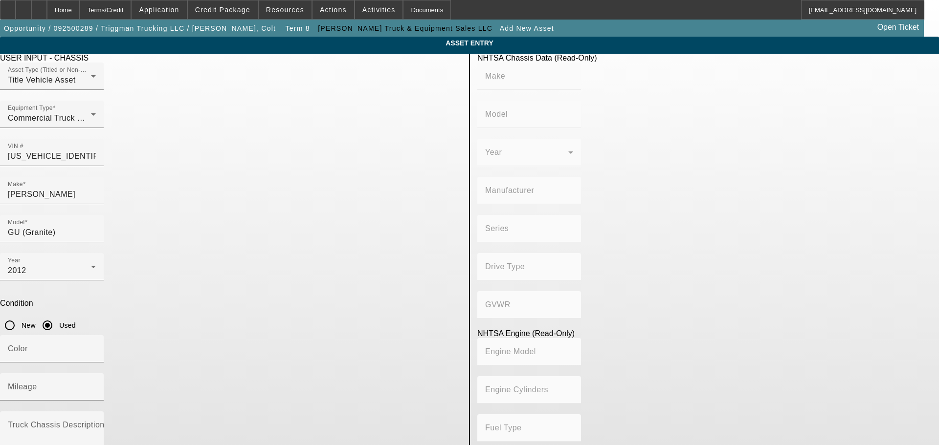
type input "Class 8: 33,001 lb and above (14,969 kg and above)"
type input "6"
type input "Diesel"
type input "783"
type input "12.7"
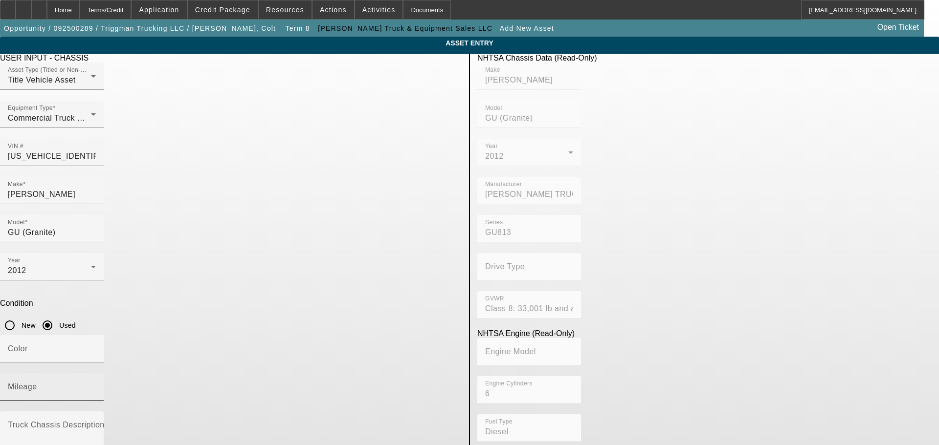
click at [96, 385] on input "Mileage" at bounding box center [52, 391] width 88 height 12
type input "520000"
click at [417, 299] on div "Condition New Used" at bounding box center [230, 317] width 461 height 36
click at [96, 335] on div "Color" at bounding box center [52, 348] width 88 height 27
type input "White"
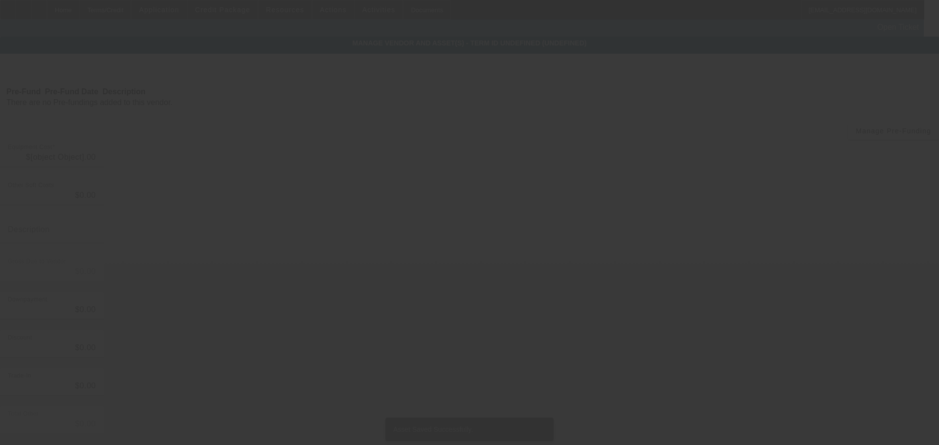
type input "$126,500.00"
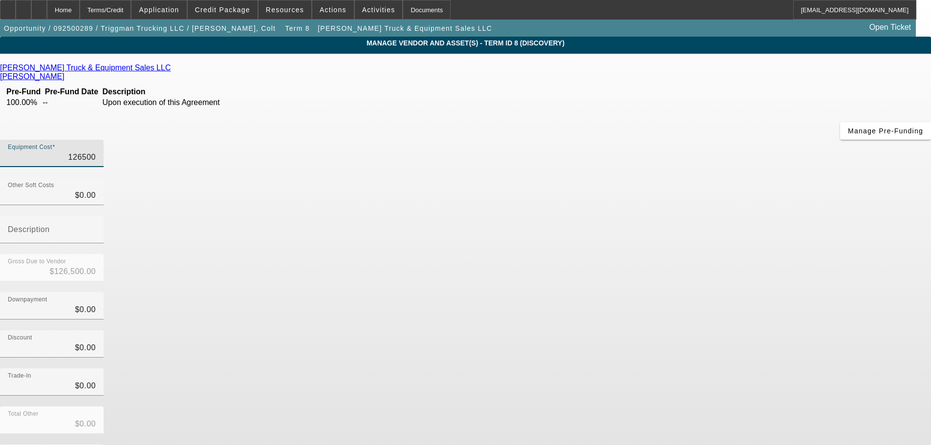
click at [96, 152] on input "126500" at bounding box center [52, 158] width 88 height 12
type input "9"
type input "$9.00"
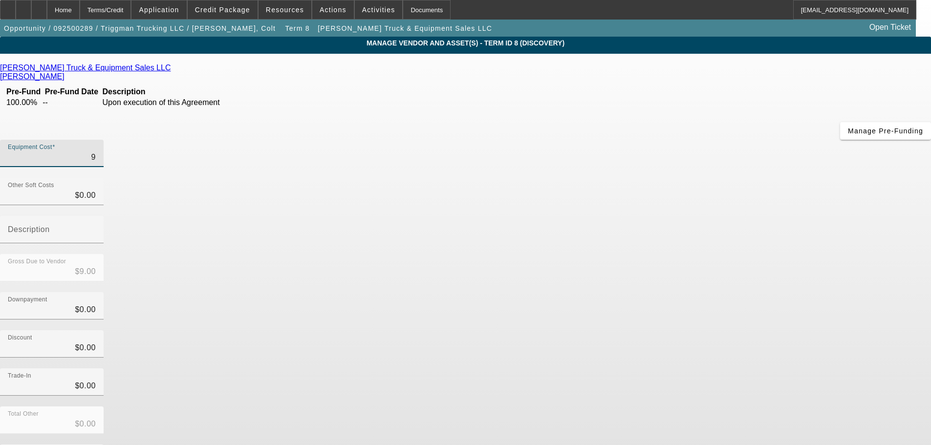
type input "98"
type input "$98.00"
type input "980"
type input "$980.00"
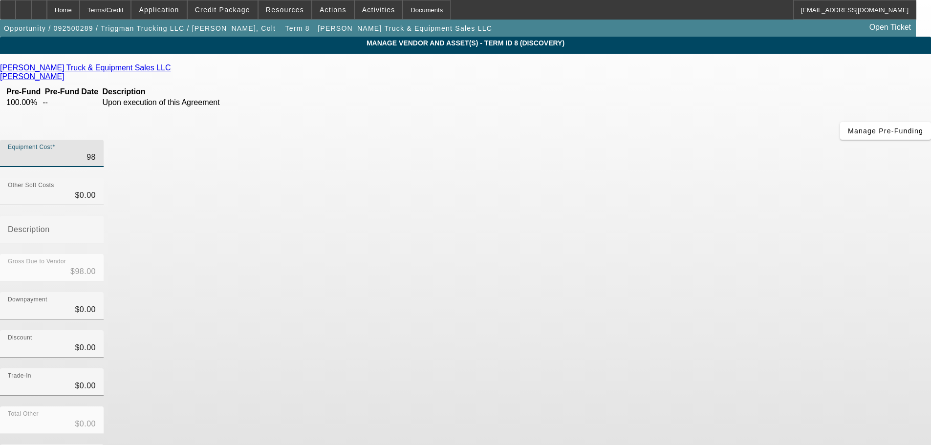
type input "$980.00"
type input "9800"
type input "$9,800.00"
type input "98000"
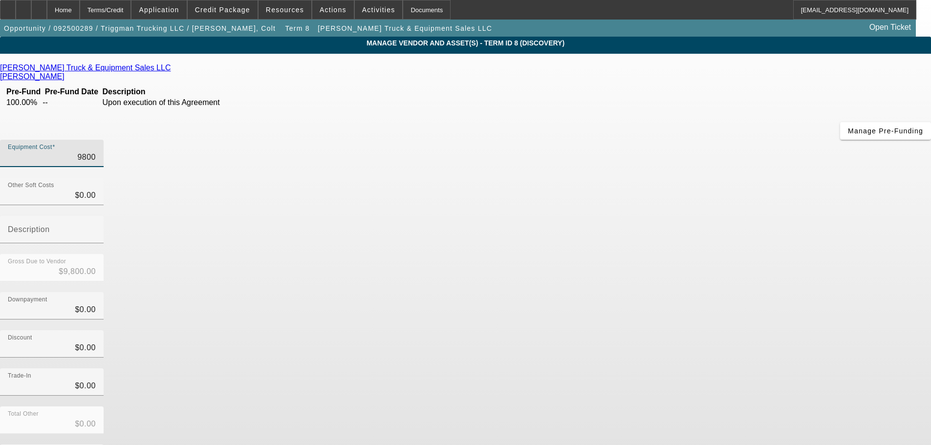
type input "$98,000.00"
click at [674, 330] on div "Discount $0.00" at bounding box center [465, 349] width 931 height 38
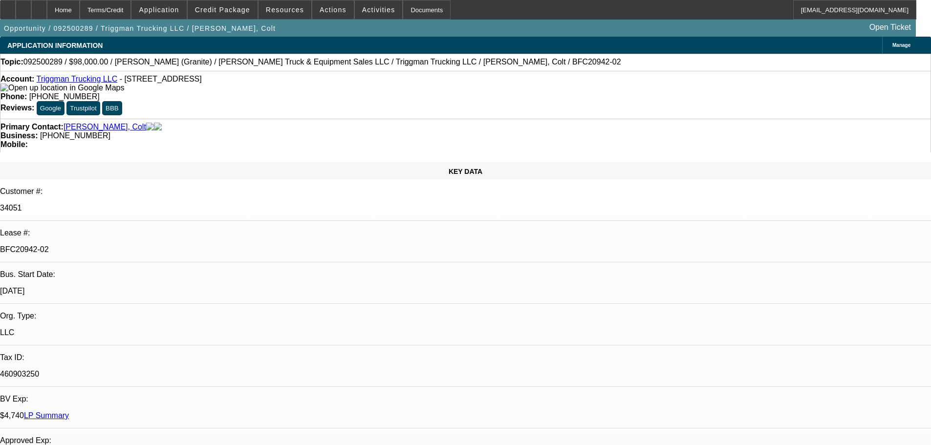
select select "0"
select select "2"
select select "0"
select select "6"
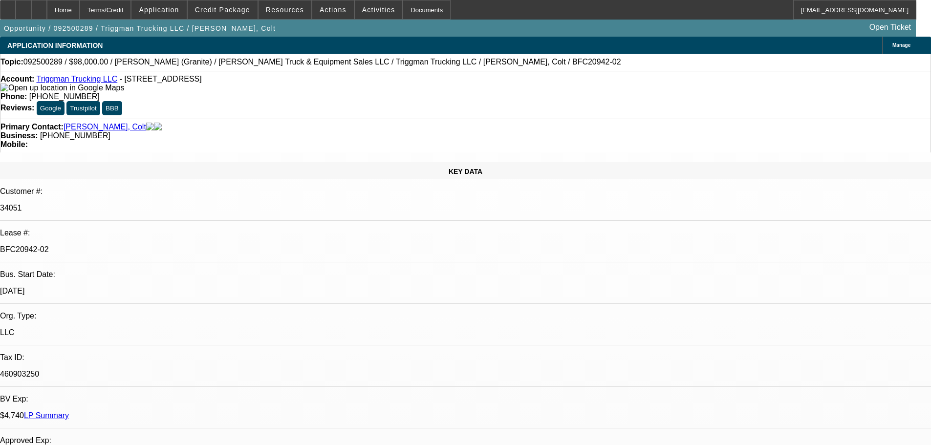
select select "0"
select select "2"
select select "0"
select select "6"
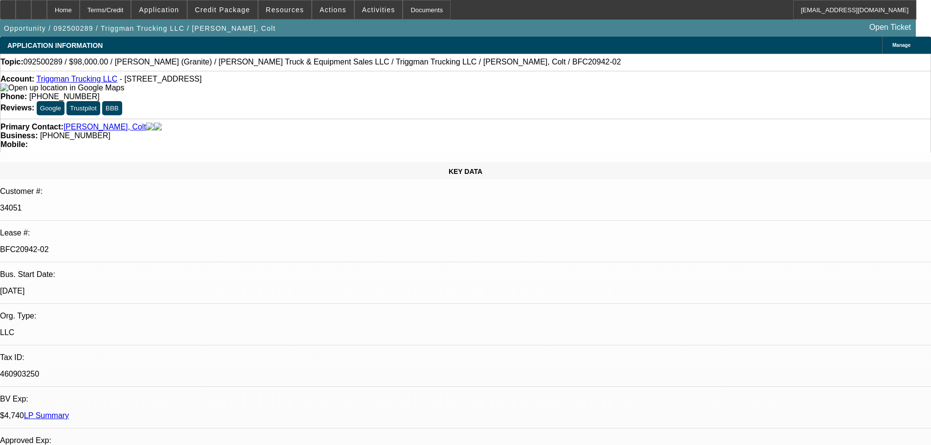
select select "0"
select select "2"
select select "0"
select select "6"
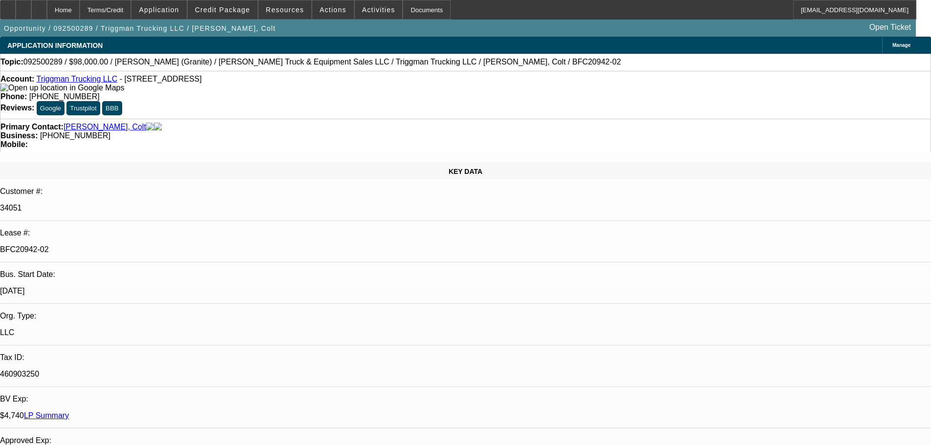
select select "0"
select select "2"
select select "0"
select select "6"
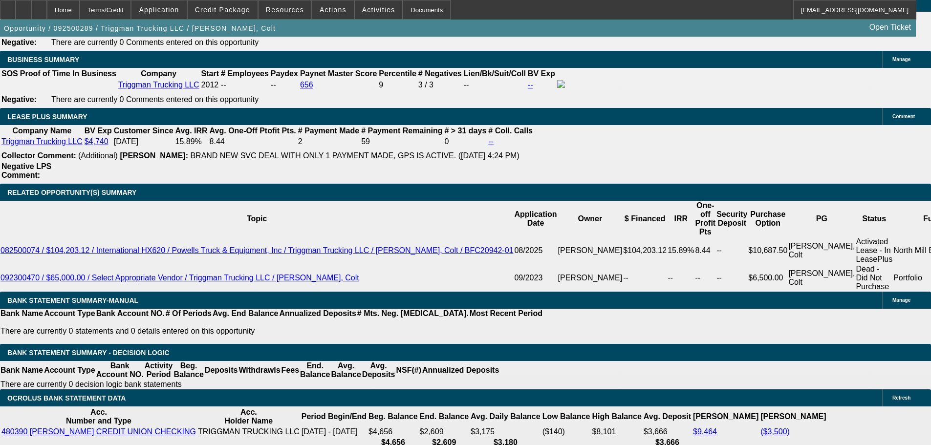
scroll to position [1711, 0]
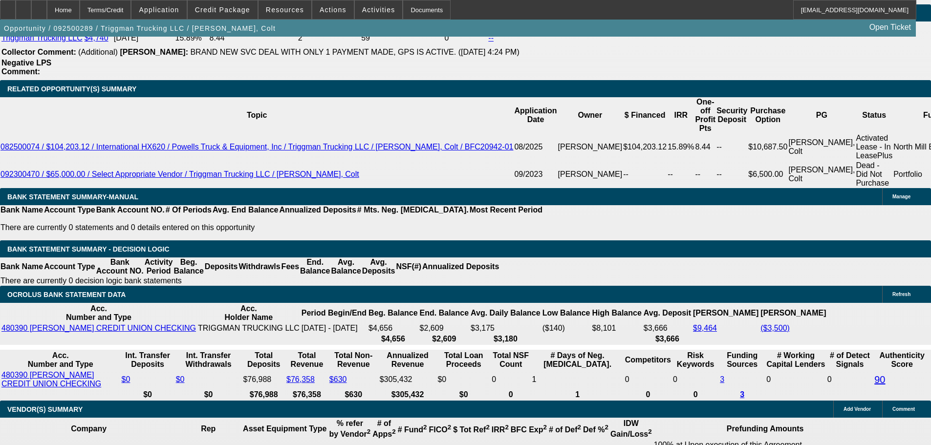
type input "6"
type input "UNKNOWN"
type input "60"
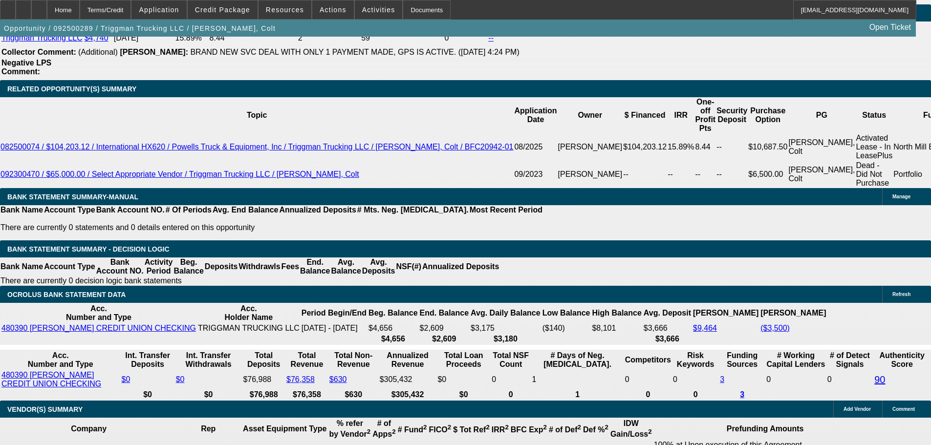
type input "$2,139.17"
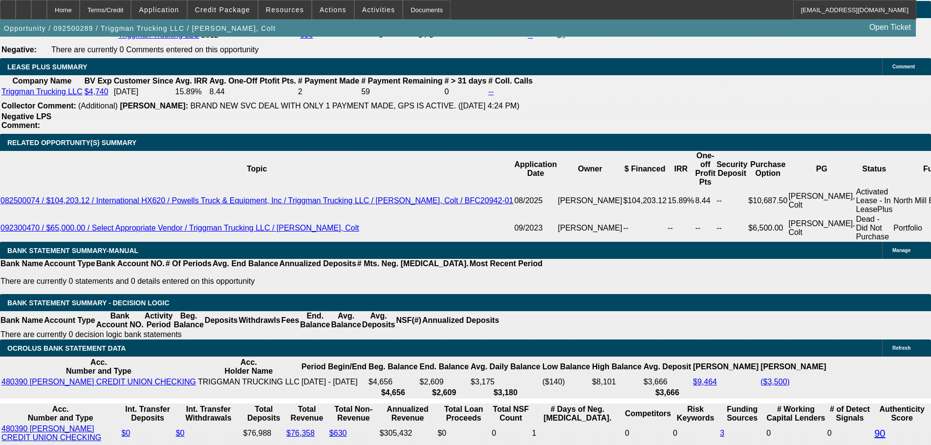
scroll to position [1515, 0]
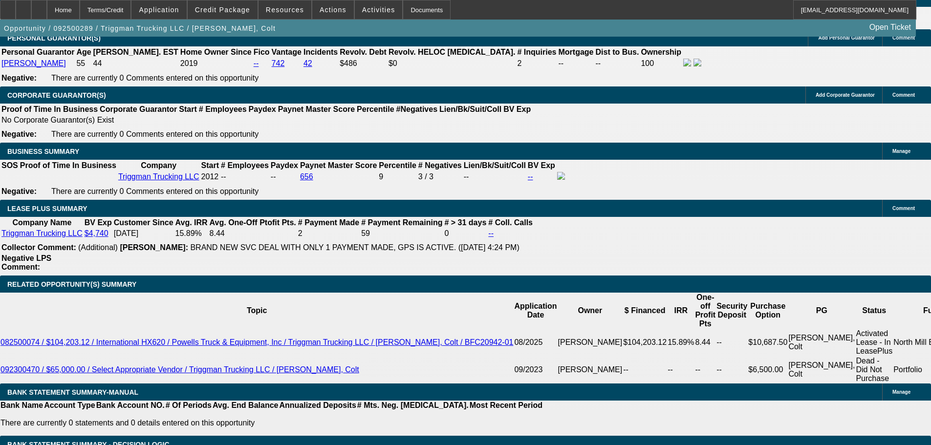
type input "60"
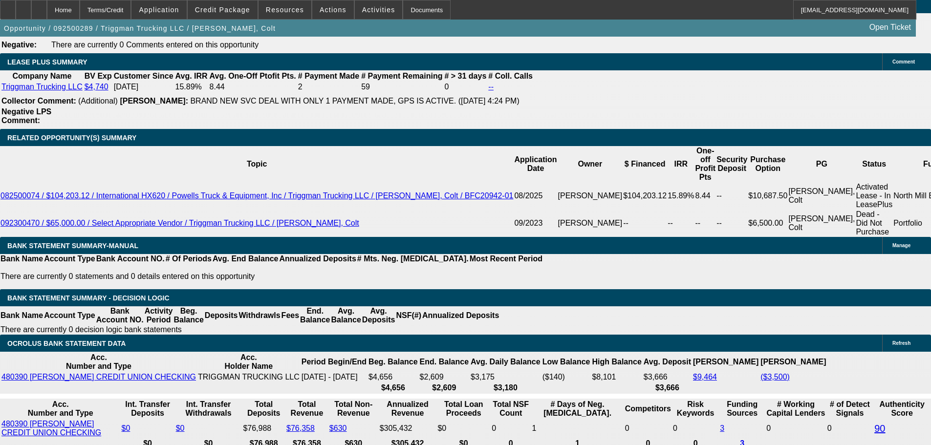
type input "21"
type input "2139"
type input "11.2"
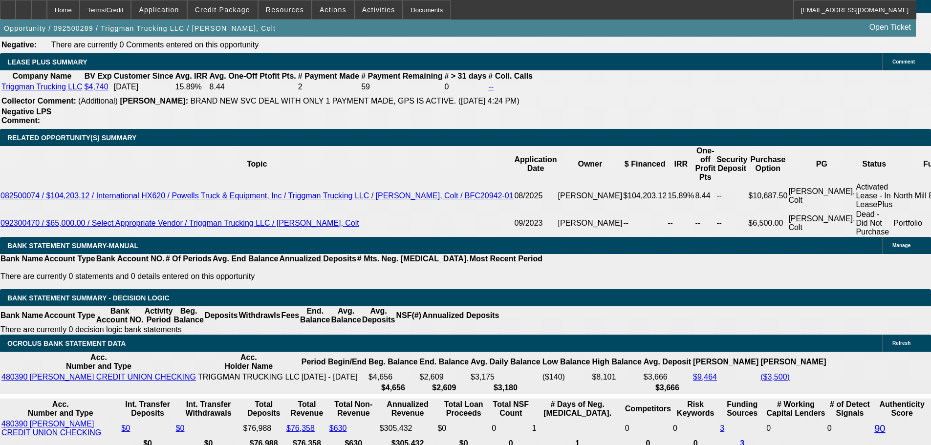
type input "$2,139.00"
type input "14"
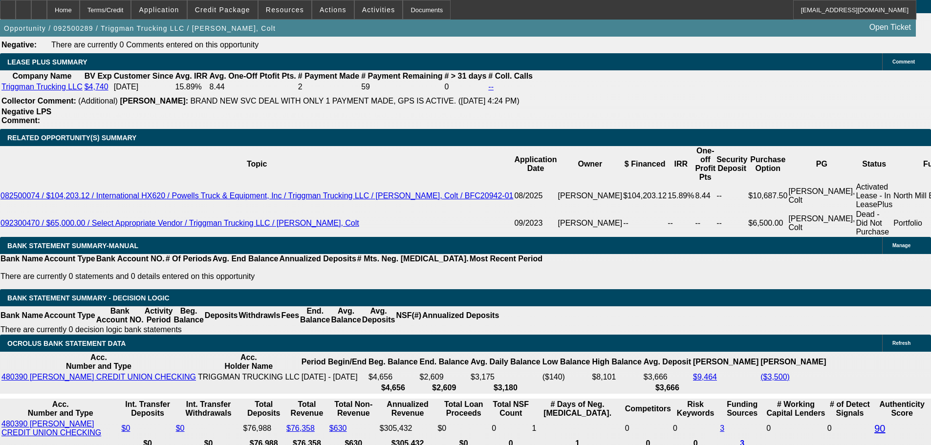
type input "$2,280.29"
type input "14.9"
type input "$2,326.27"
type input "14.9"
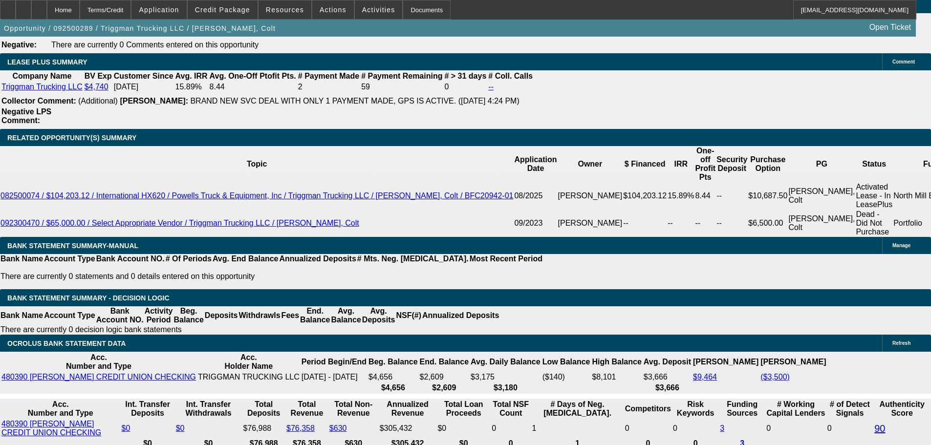
type input "2"
type input "2324"
type input "14.9"
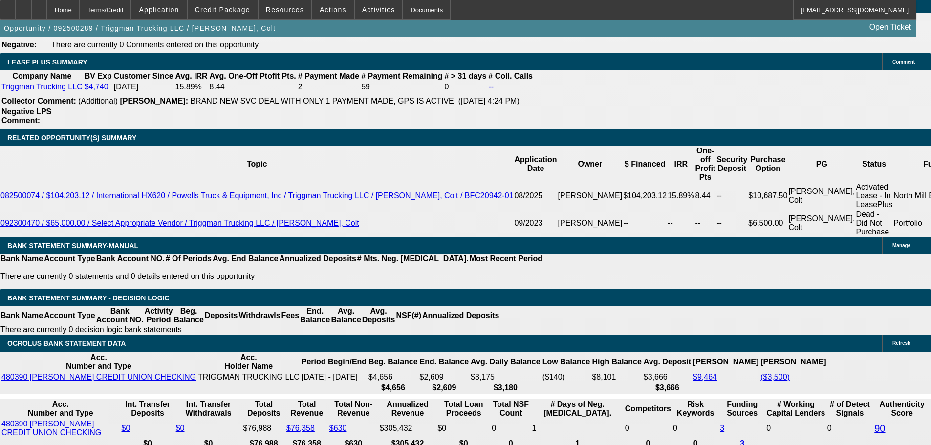
type input "$2,324.00"
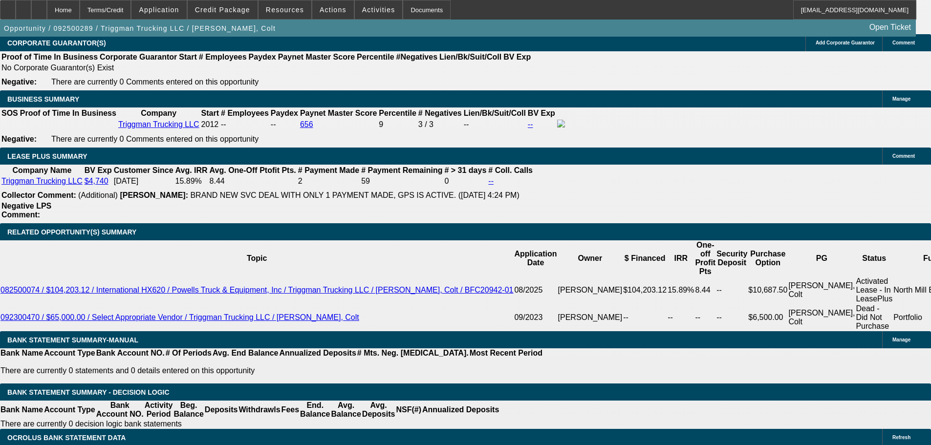
scroll to position [1564, 0]
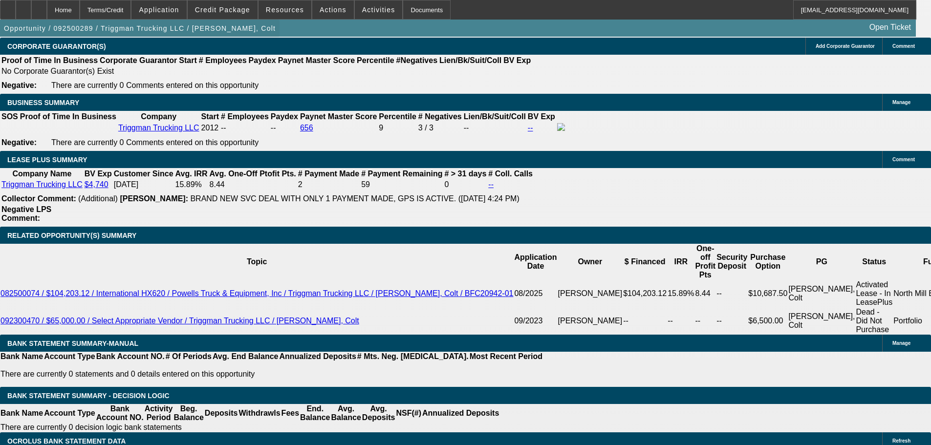
click at [147, 38] on span "button" at bounding box center [140, 28] width 280 height 23
click at [148, 40] on span "button" at bounding box center [140, 28] width 280 height 23
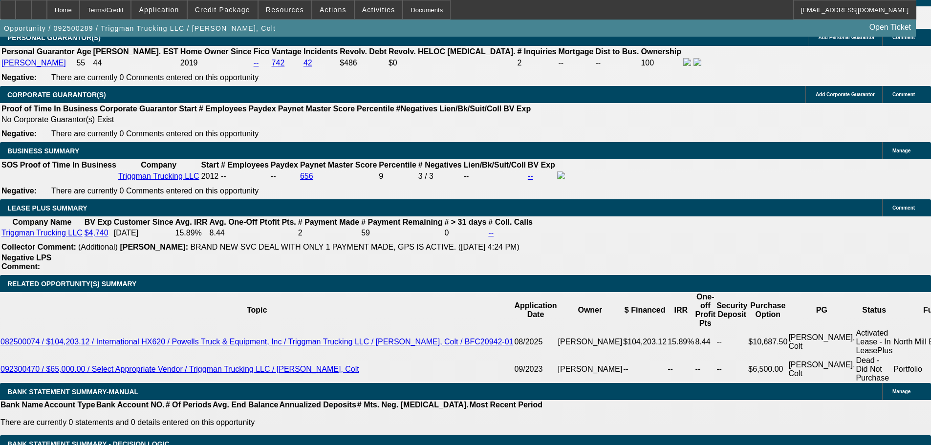
scroll to position [1515, 0]
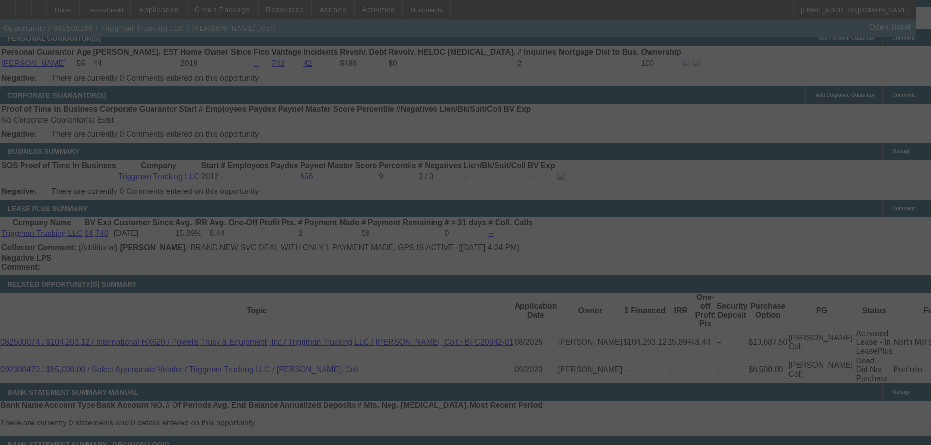
select select "0"
select select "2"
select select "0"
select select "6"
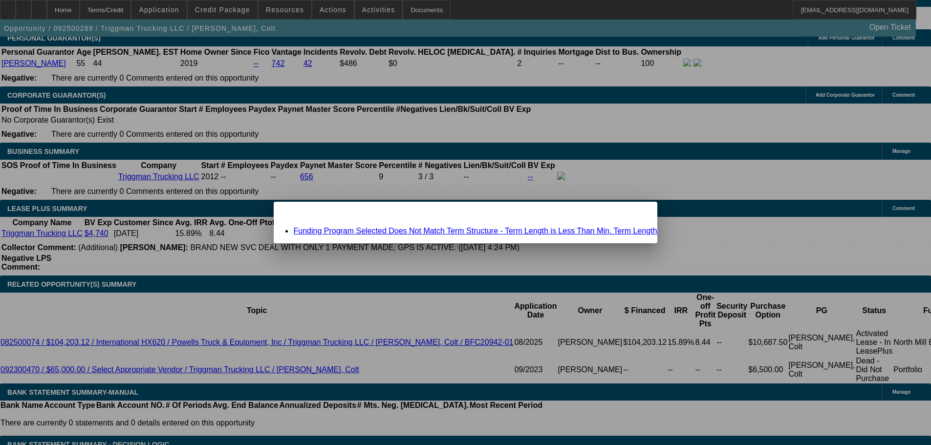
click at [372, 231] on link "Funding Program Selected Does Not Match Term Structure - Term Length is Less Th…" at bounding box center [475, 231] width 364 height 8
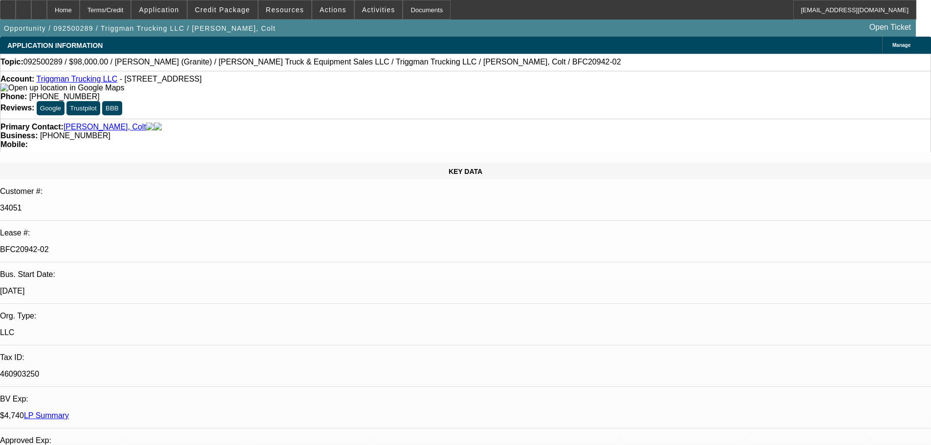
scroll to position [1515, 0]
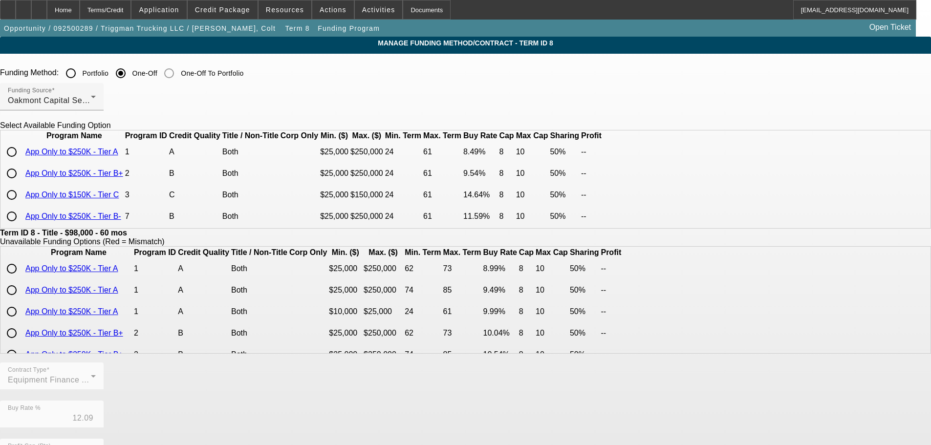
scroll to position [18, 0]
click at [22, 226] on input "radio" at bounding box center [12, 217] width 20 height 20
radio input "true"
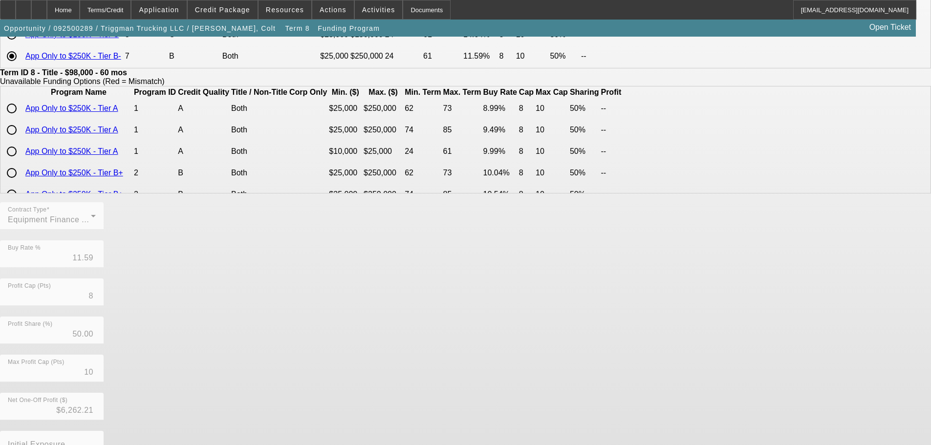
scroll to position [231, 0]
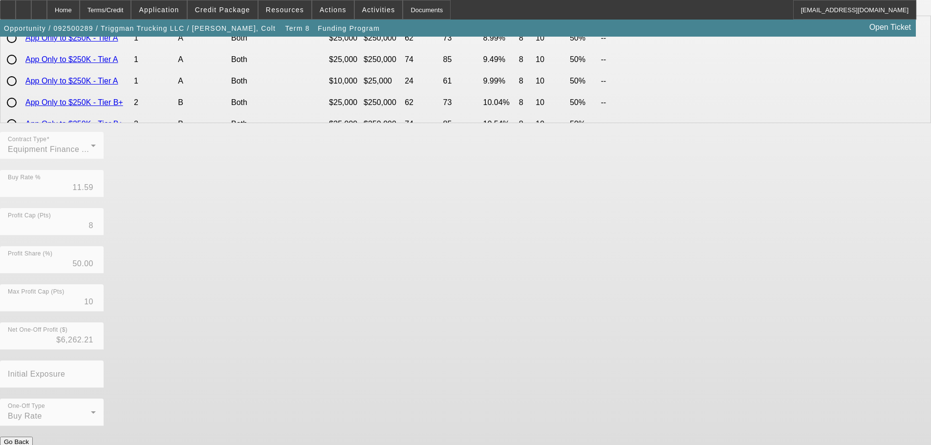
click at [28, 445] on button "Submit" at bounding box center [14, 452] width 28 height 10
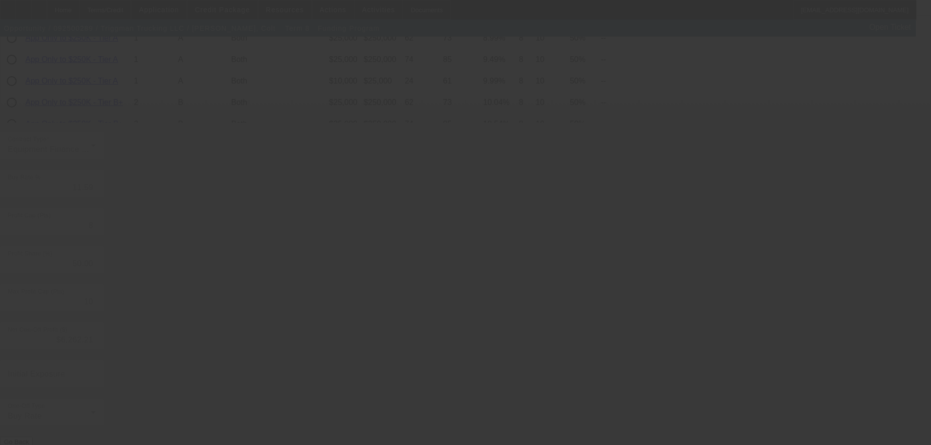
type input "12.09"
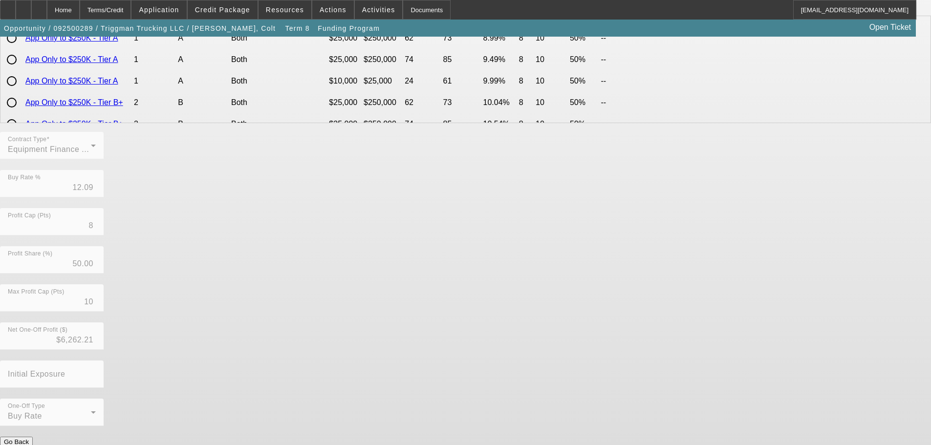
scroll to position [0, 0]
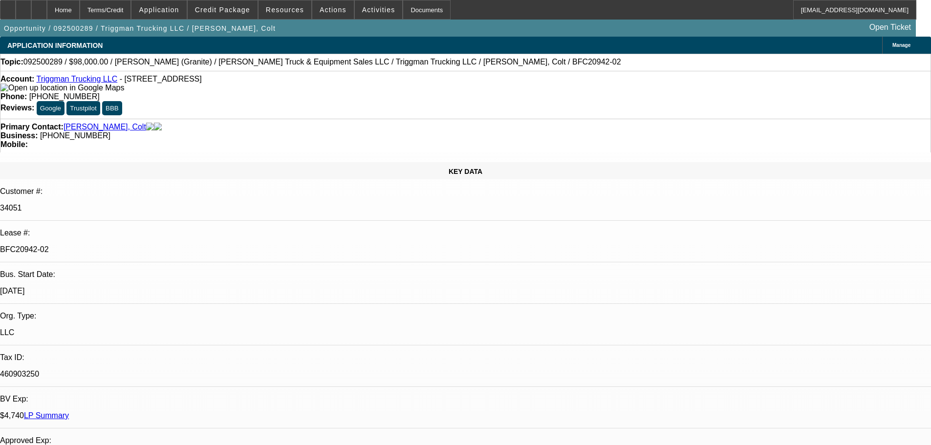
select select "0"
select select "2"
select select "0"
select select "6"
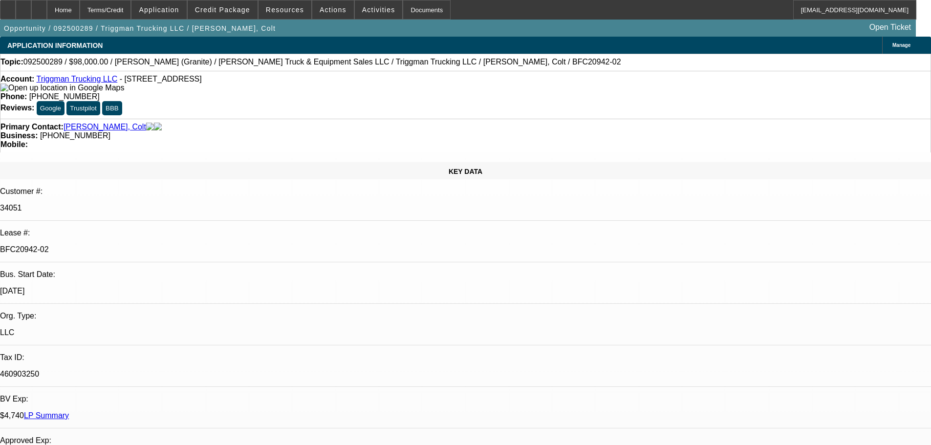
select select "0"
select select "2"
select select "0"
select select "6"
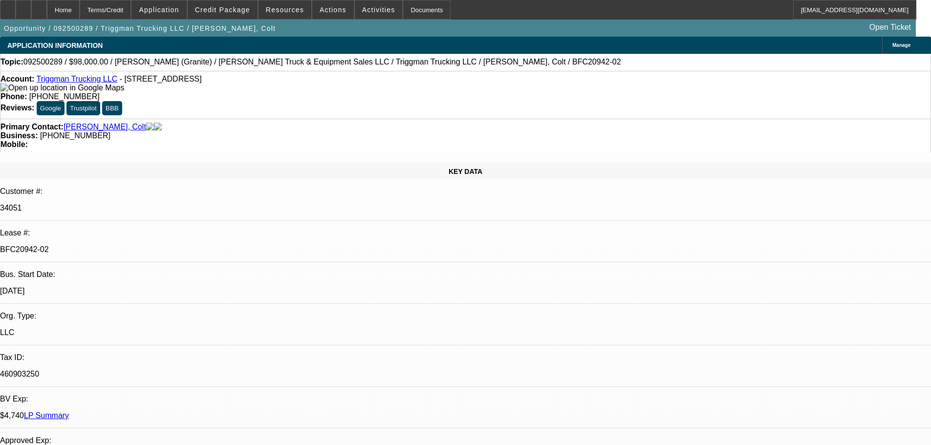
select select "0"
select select "2"
select select "0"
select select "6"
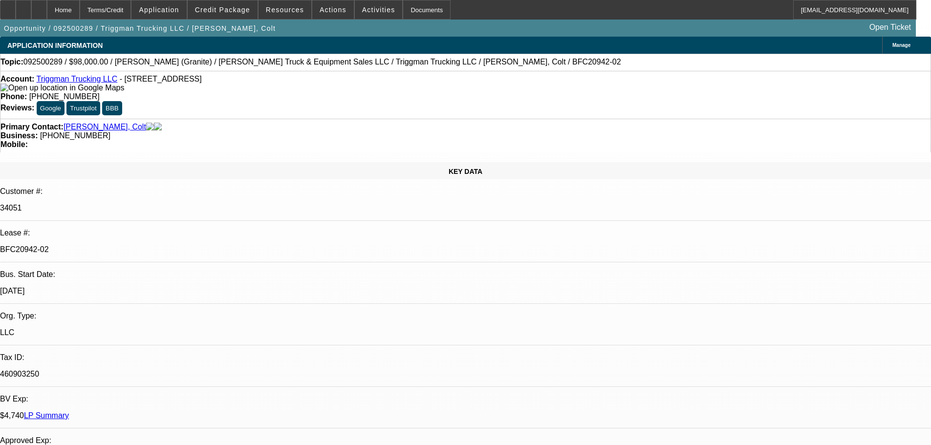
select select "0"
select select "2"
select select "0"
select select "6"
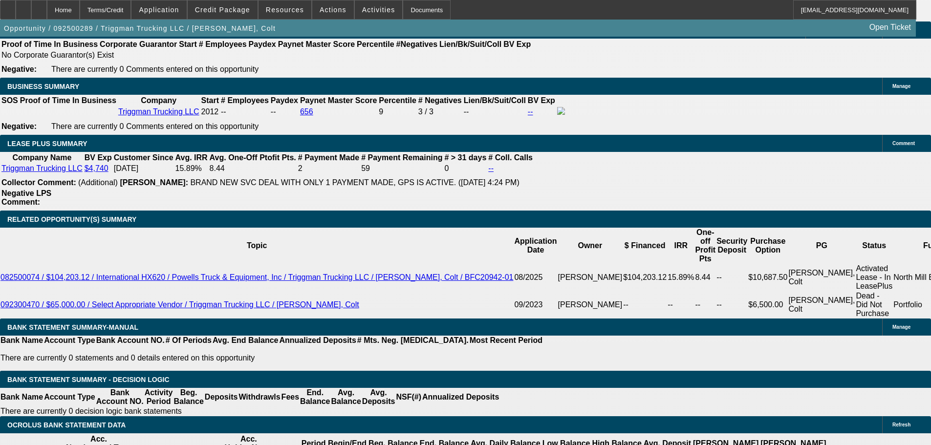
scroll to position [1662, 0]
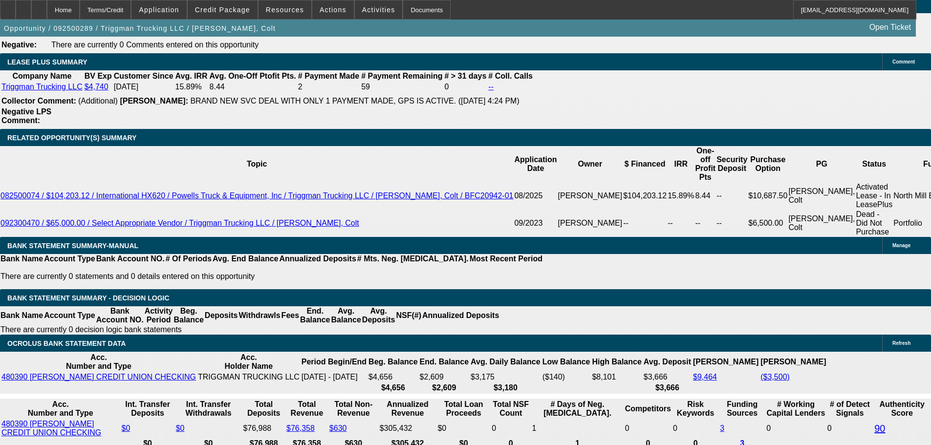
type input "2329"
type input "UNKNOWN"
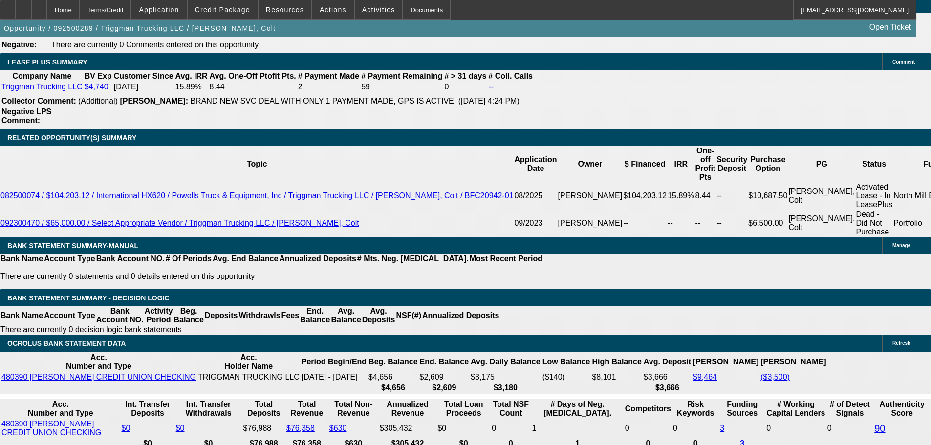
type input "15"
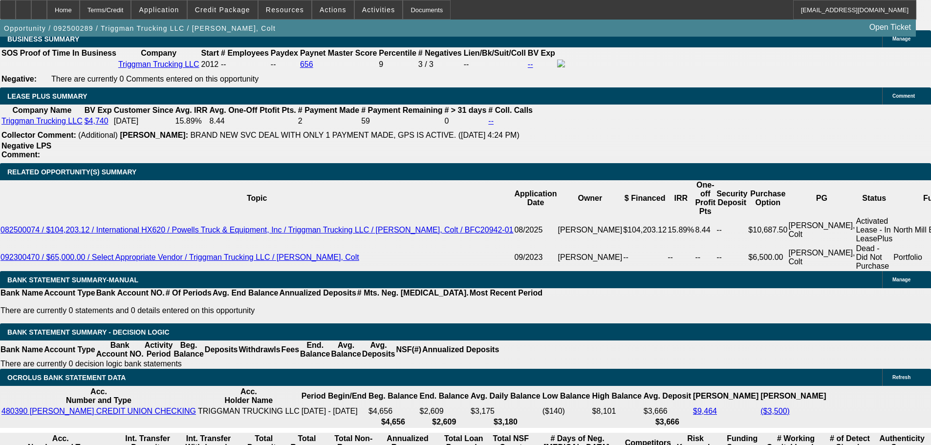
scroll to position [1466, 0]
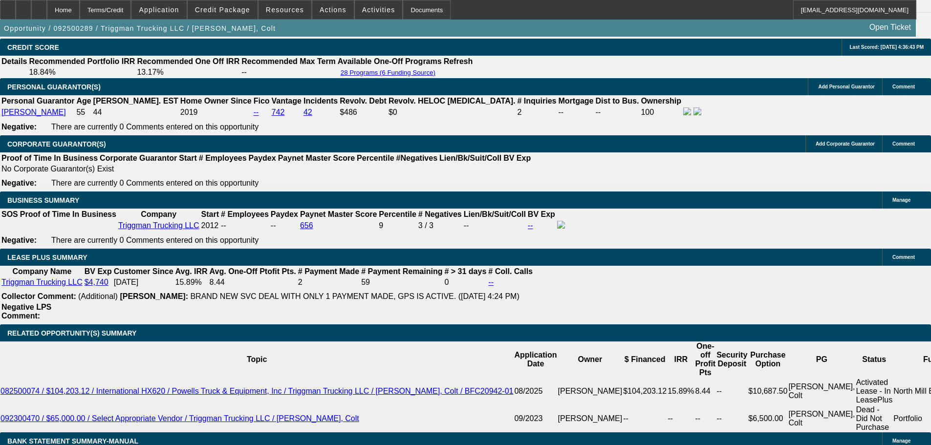
type input "$2,329.00"
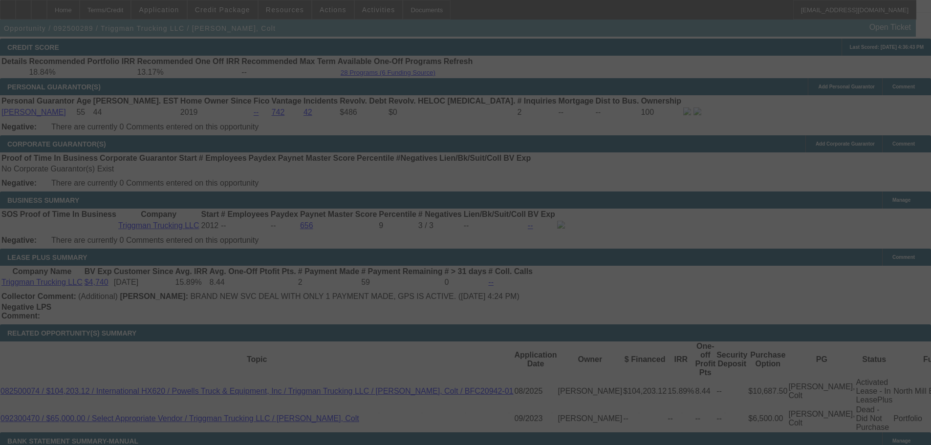
select select "0"
select select "2"
select select "0"
select select "6"
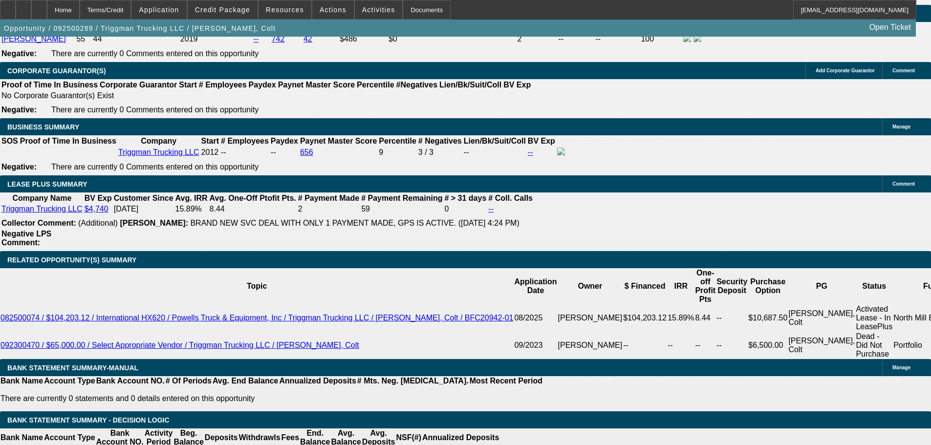
scroll to position [1613, 0]
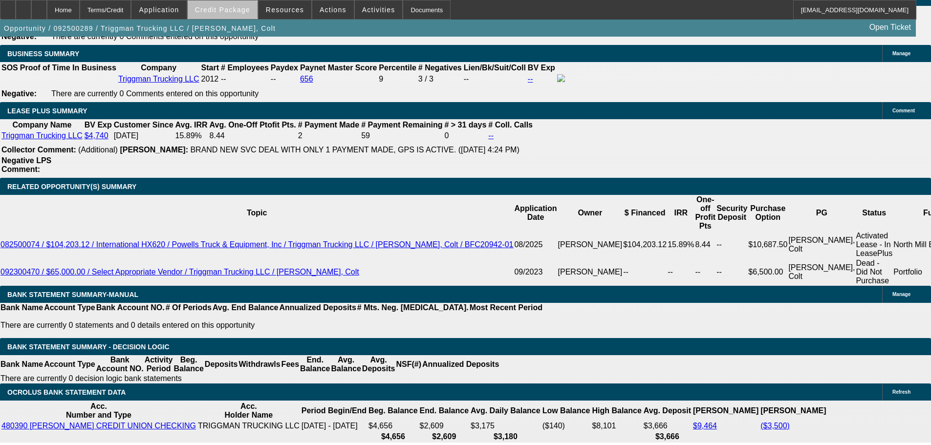
click at [249, 17] on span at bounding box center [223, 9] width 70 height 23
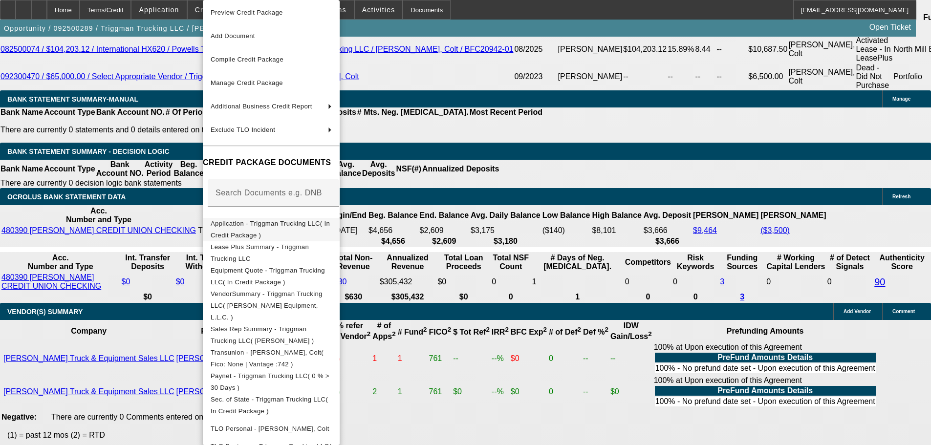
scroll to position [0, 0]
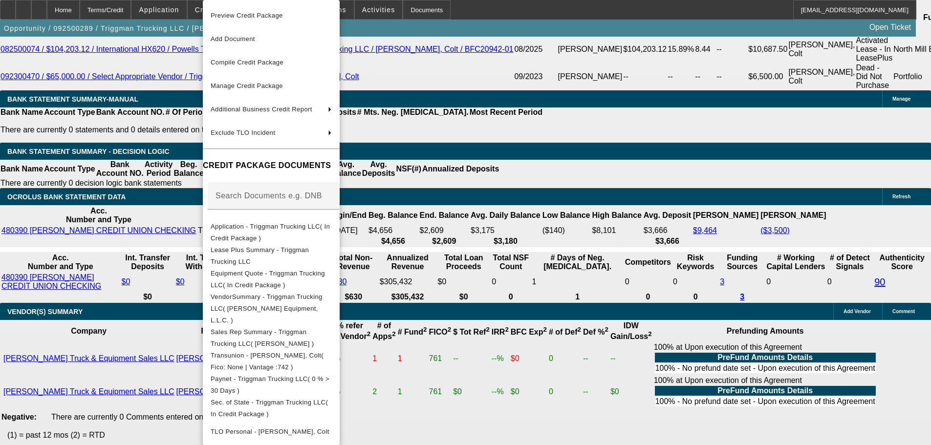
click at [126, 203] on div at bounding box center [465, 222] width 931 height 445
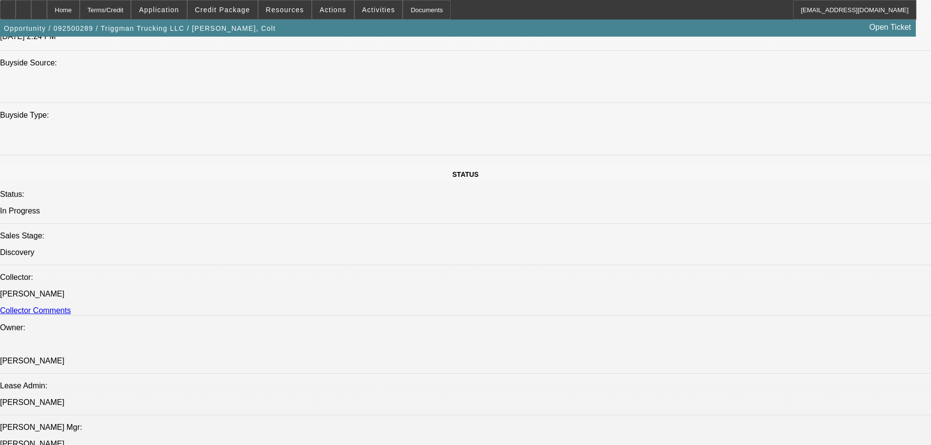
scroll to position [1075, 0]
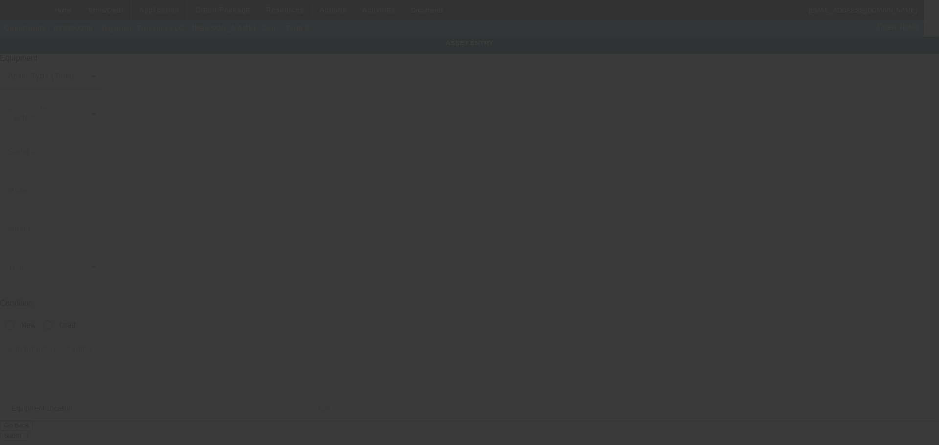
type input "1M2AX18C2CM016844"
type input "MACK"
type input "GU (Granite)"
radio input "true"
type input "6252 N Dawnlight Cir"
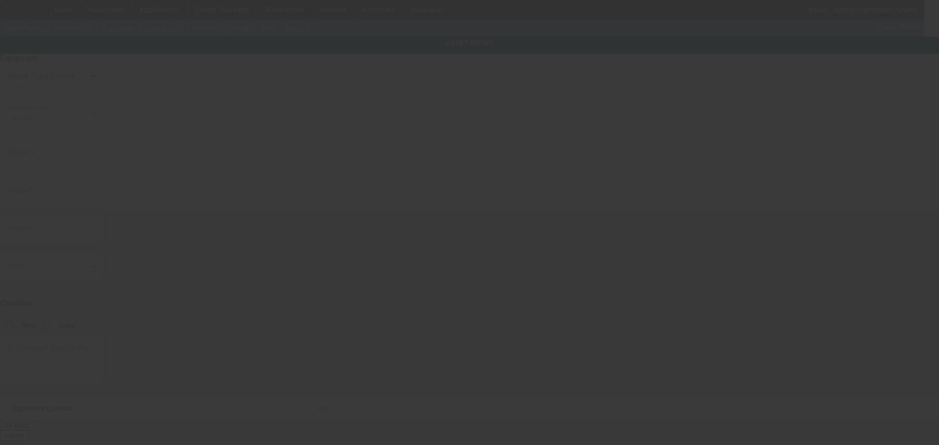
type input "Orient"
type input "43146"
type input "Pickaway"
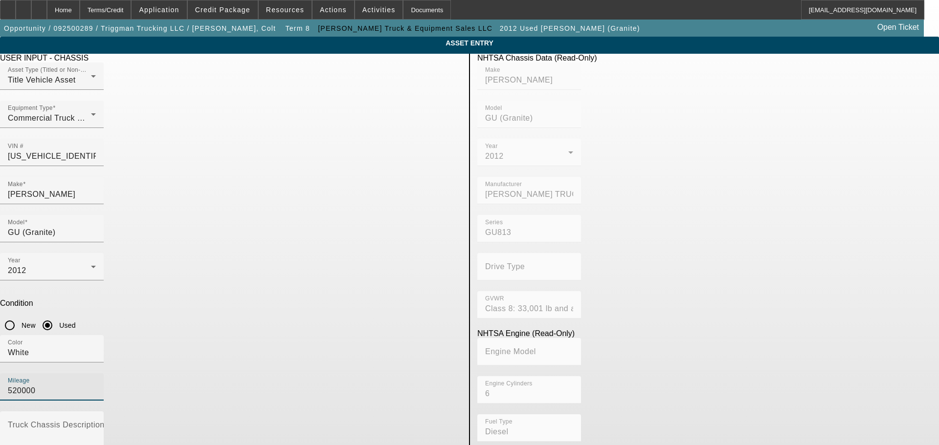
click at [96, 385] on input "520000" at bounding box center [52, 391] width 88 height 12
type input "532493"
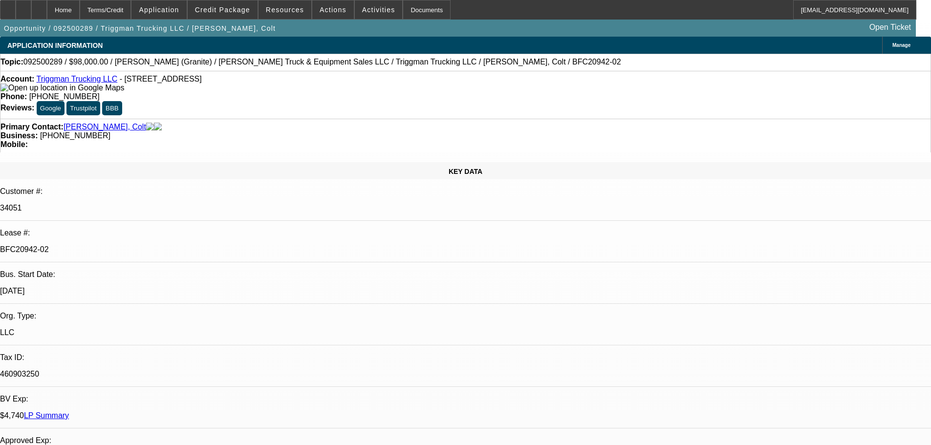
select select "0"
select select "2"
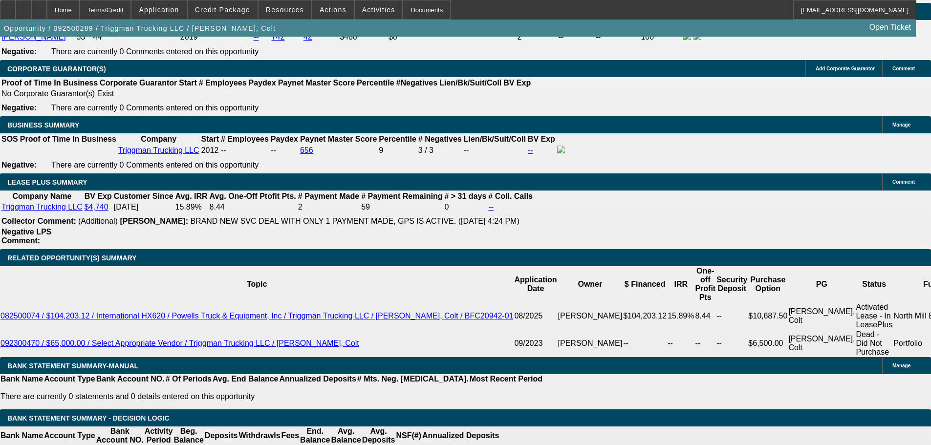
scroll to position [1418, 0]
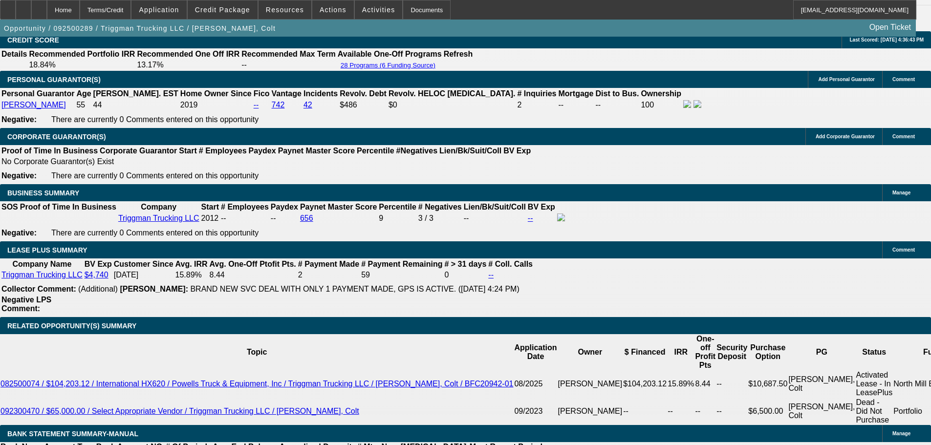
drag, startPoint x: 732, startPoint y: 413, endPoint x: 838, endPoint y: 435, distance: 107.8
copy tr "Hi Michael- Please send to Oakmont. Write up in additional comments. If needed,…"
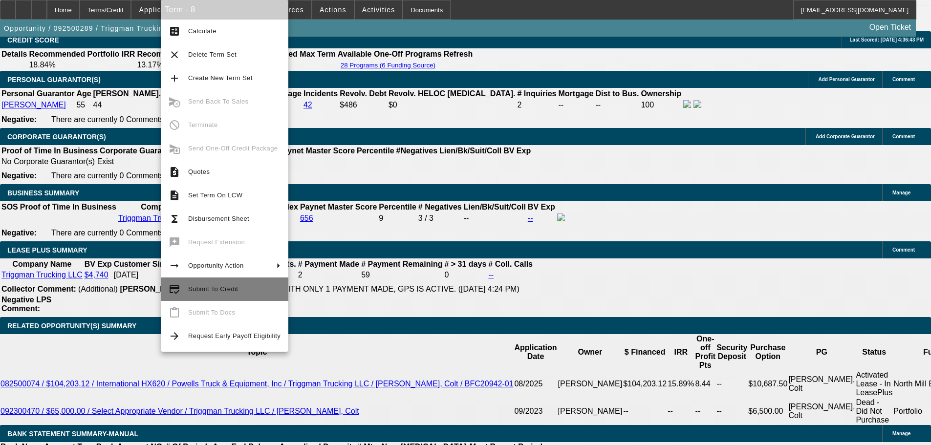
click at [234, 292] on span "Submit To Credit" at bounding box center [213, 288] width 50 height 7
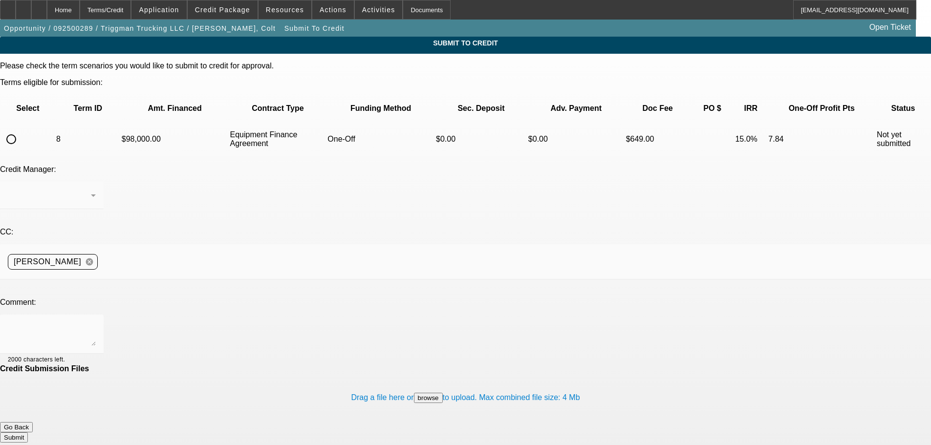
click at [21, 130] on input "radio" at bounding box center [11, 140] width 20 height 20
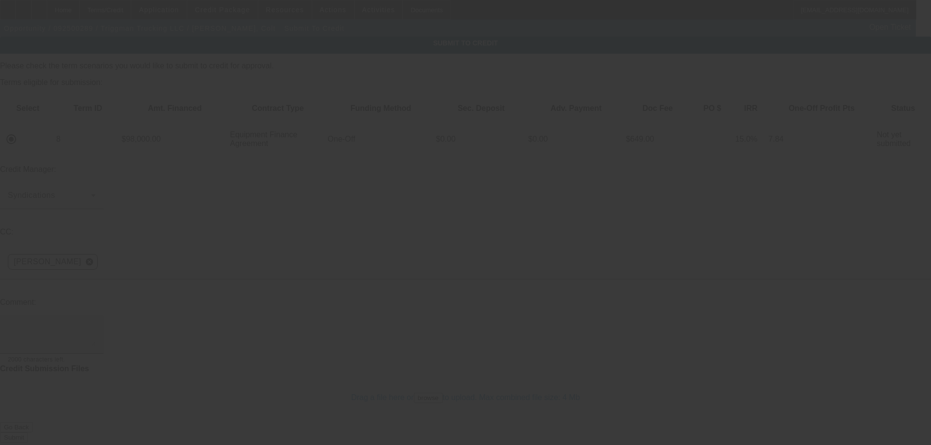
click at [96, 323] on textarea at bounding box center [52, 334] width 88 height 23
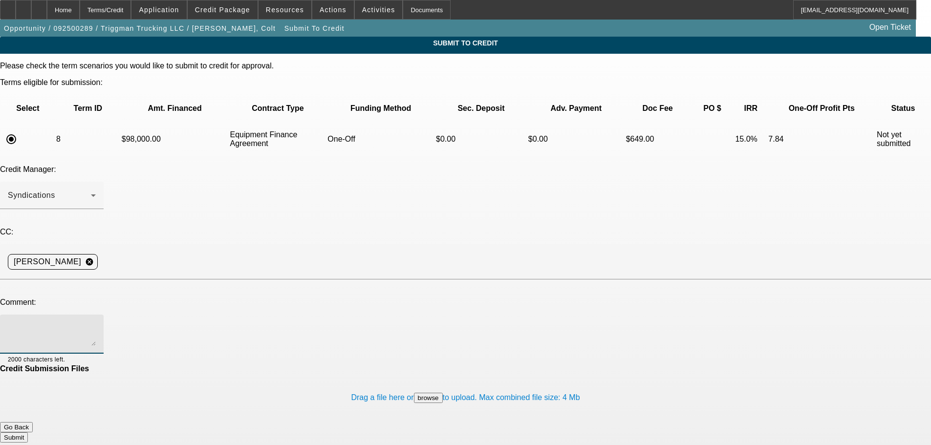
paste textarea "Hi Michael- Please send to Oakmont. Write up in additional comments. If needed,…"
click at [28, 433] on button "Submit" at bounding box center [14, 438] width 28 height 10
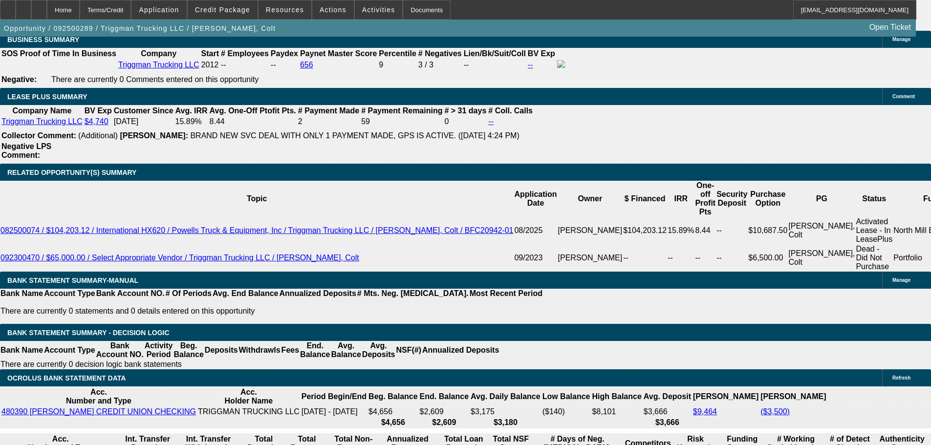
scroll to position [1711, 0]
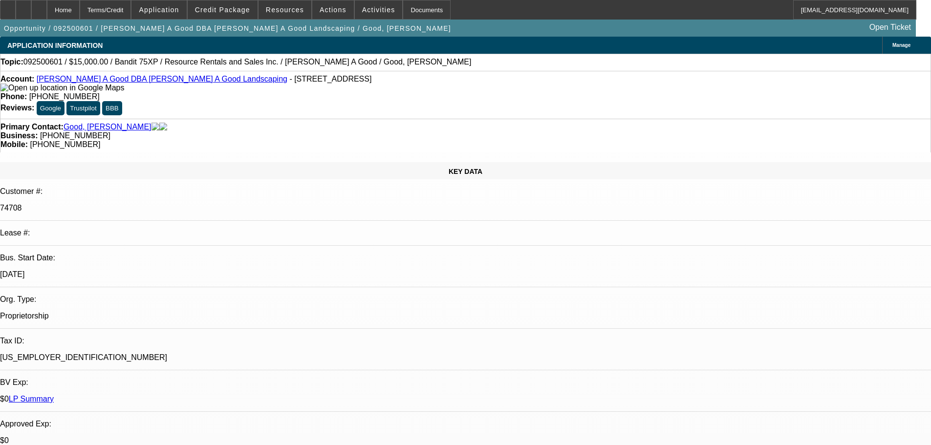
select select "0"
select select "3"
select select "0"
select select "2"
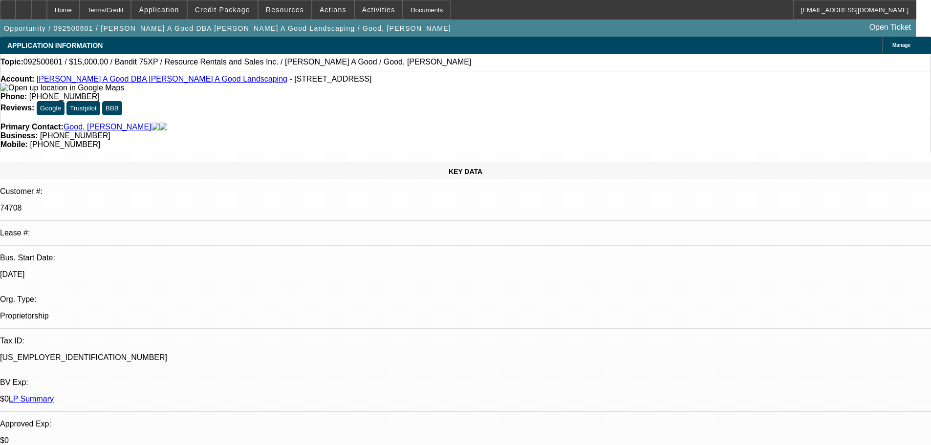
select select "0"
select select "3"
select select "0"
select select "2"
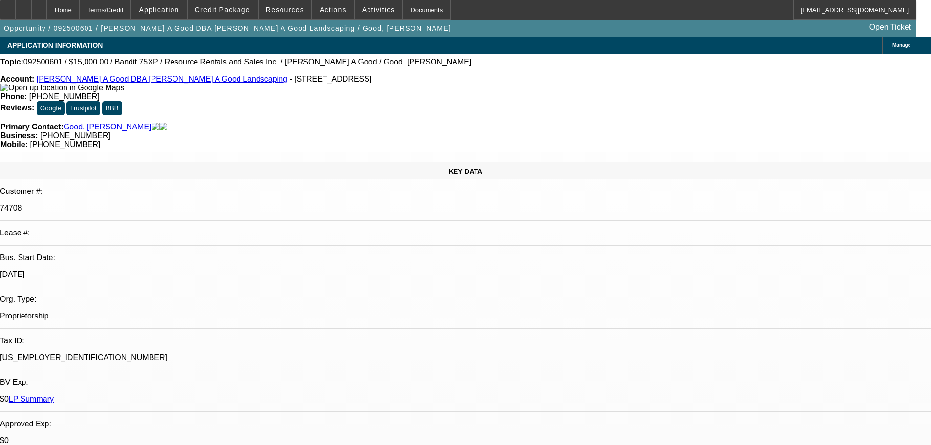
drag, startPoint x: 282, startPoint y: 78, endPoint x: 263, endPoint y: 83, distance: 18.7
click at [263, 83] on div "Account: [PERSON_NAME] A Good DBA [PERSON_NAME] A Good Landscaping - [STREET_AD…" at bounding box center [465, 84] width 930 height 18
click at [289, 83] on span "- [STREET_ADDRESS]" at bounding box center [330, 79] width 82 height 8
drag, startPoint x: 282, startPoint y: 79, endPoint x: 263, endPoint y: 82, distance: 18.7
click at [263, 82] on div "Account: [PERSON_NAME] A Good DBA [PERSON_NAME] A Good Landscaping - [STREET_AD…" at bounding box center [465, 84] width 930 height 18
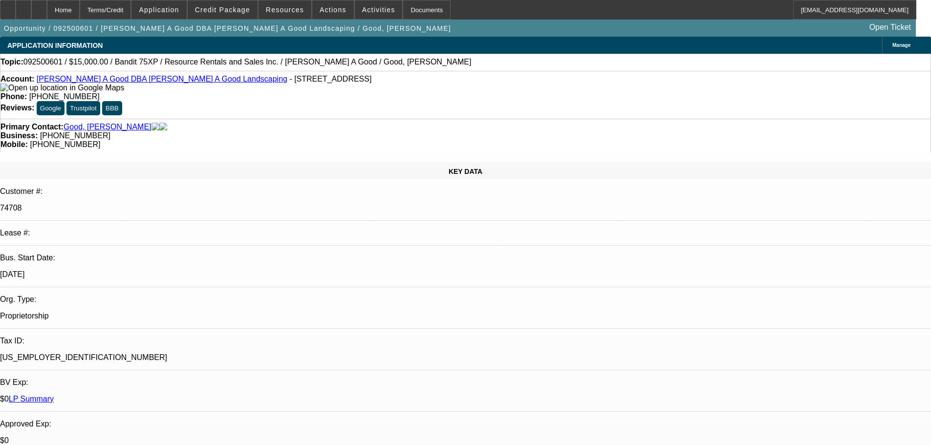
copy span "19507"
click at [349, 58] on div "Topic: 092500601 / $15,000.00 / Bandit 75XP / Resource Rentals and Sales Inc. /…" at bounding box center [465, 62] width 930 height 9
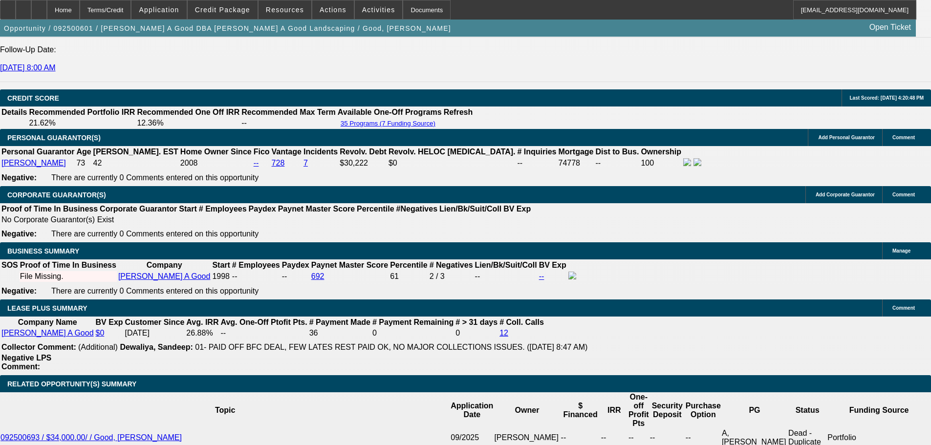
scroll to position [1418, 0]
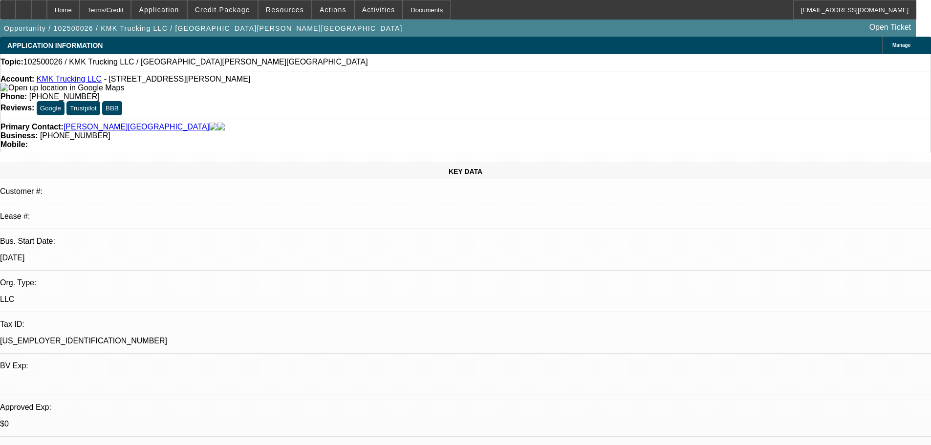
select select "0"
select select "2"
select select "0.1"
select select "4"
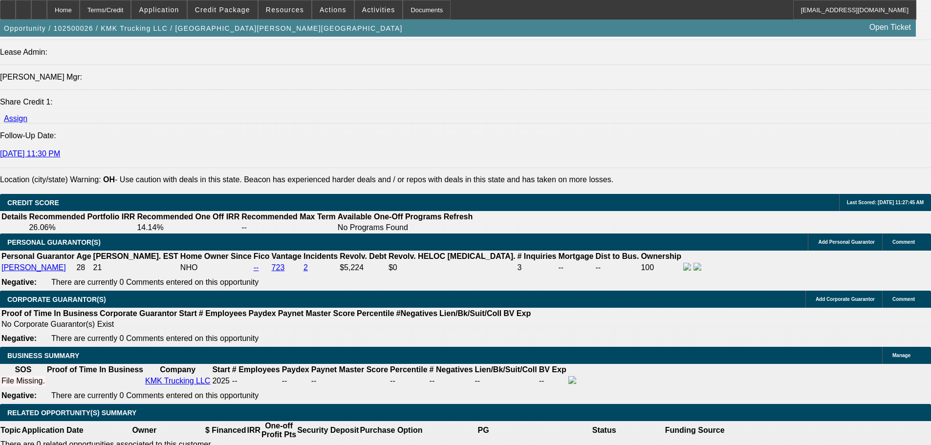
scroll to position [1271, 0]
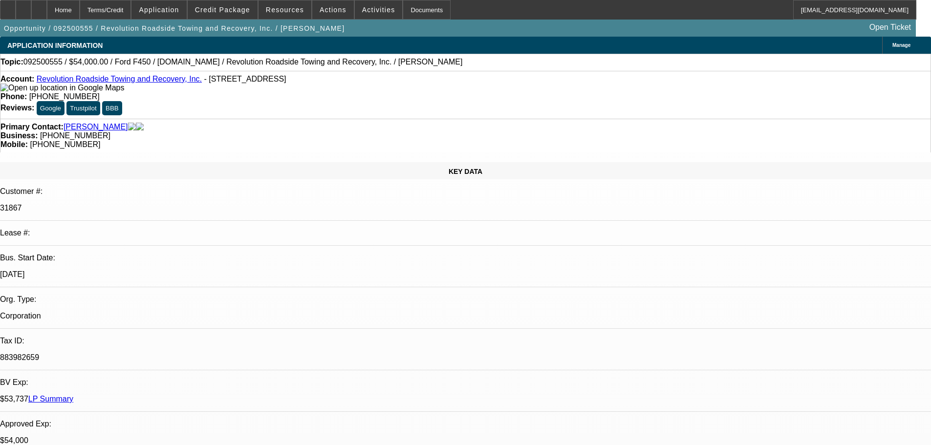
select select "0"
select select "2"
select select "0"
select select "6"
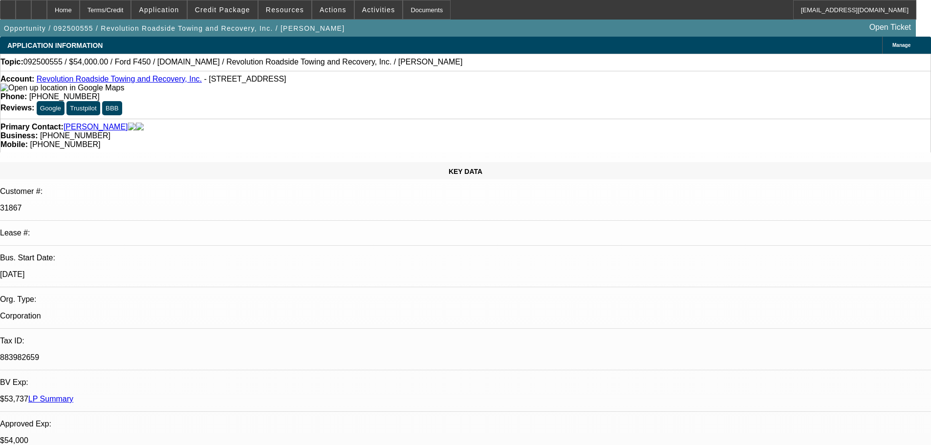
select select "0"
select select "2"
select select "0"
select select "6"
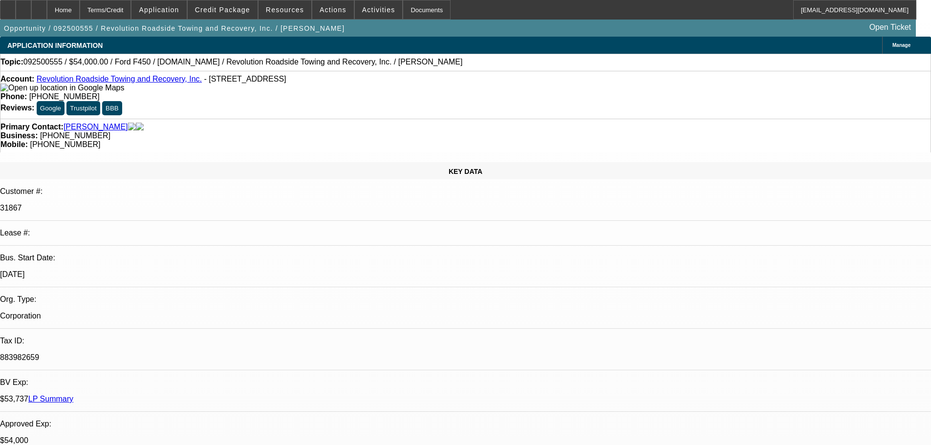
select select "0"
select select "2"
select select "0"
select select "6"
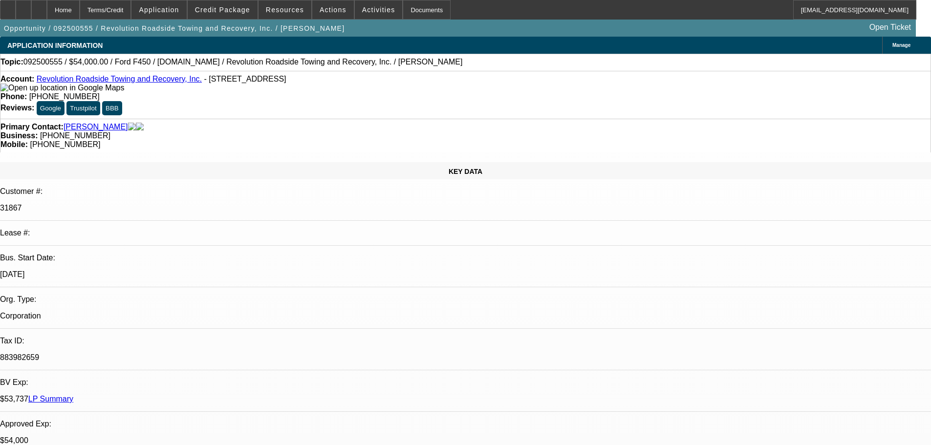
select select "0"
select select "6"
